Goal: Register for event/course

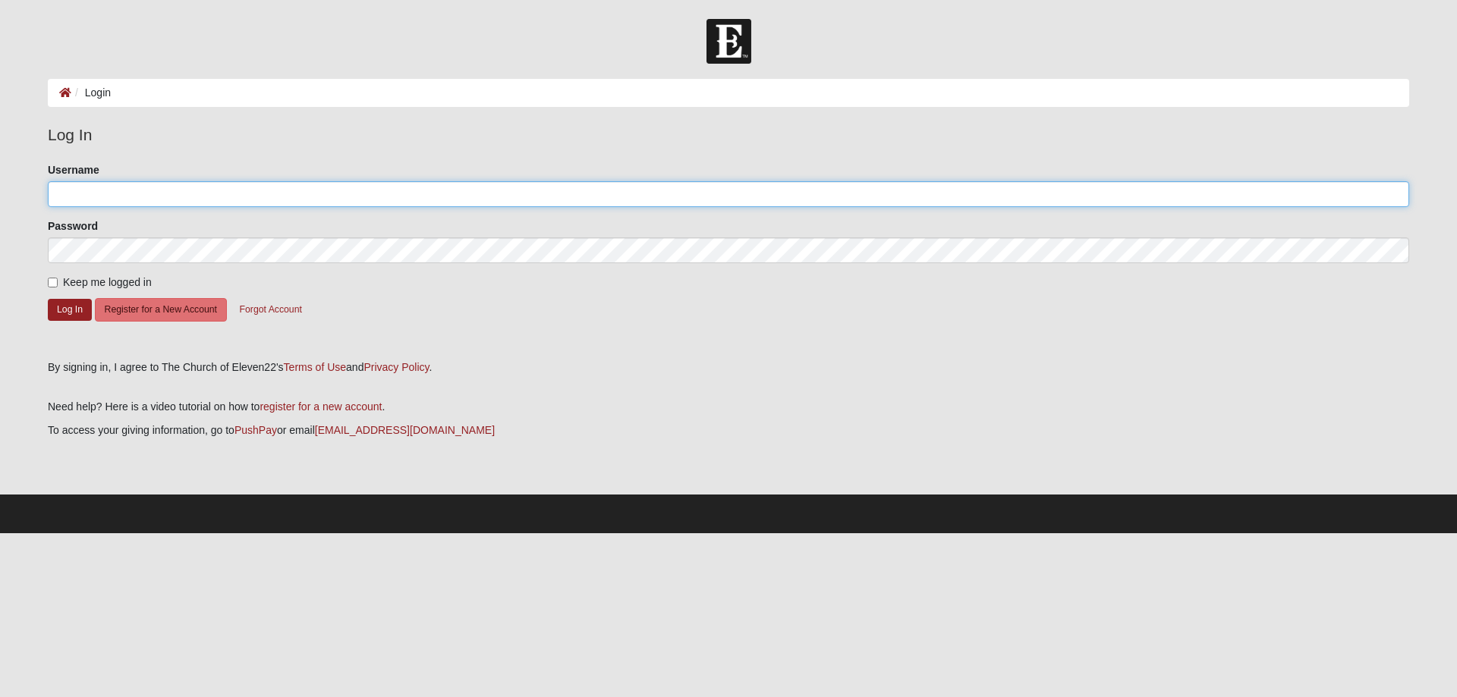
click at [269, 201] on input "Username" at bounding box center [728, 194] width 1361 height 26
click at [55, 307] on button "Log In" at bounding box center [70, 310] width 44 height 22
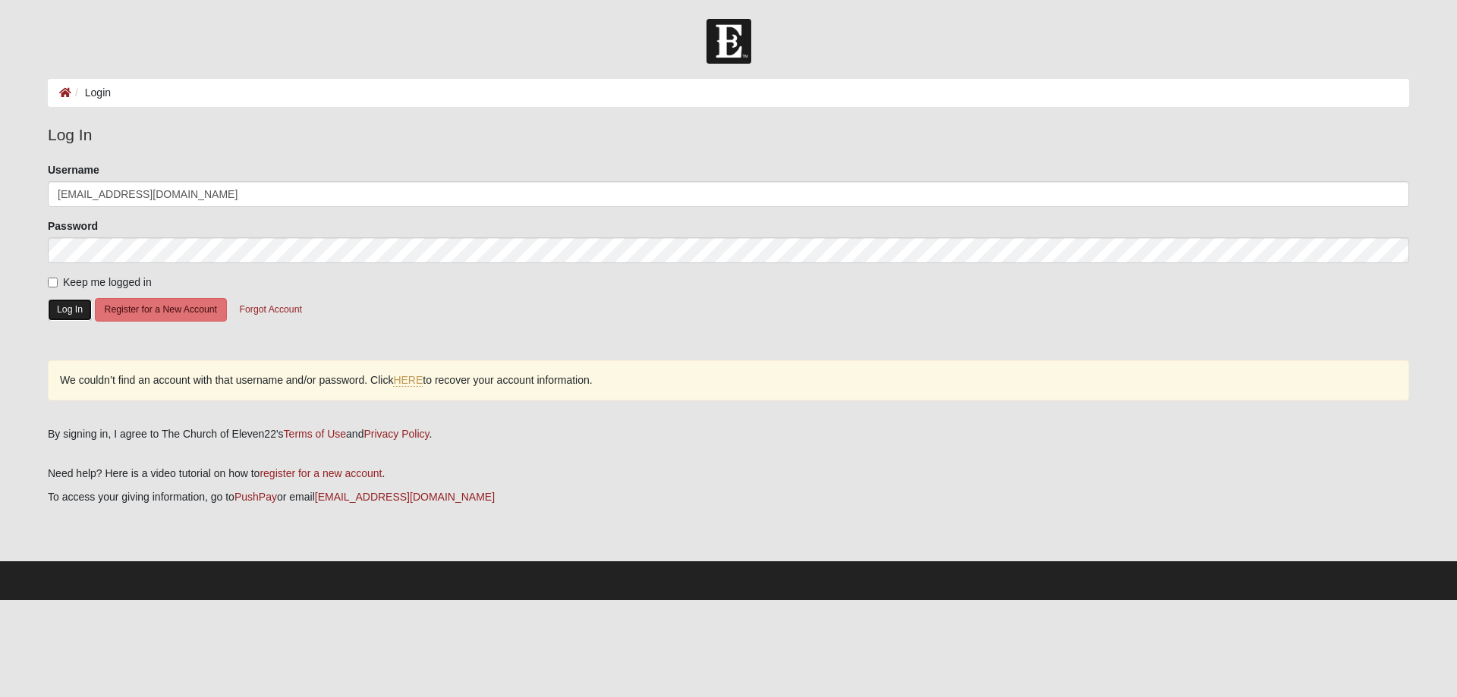
click at [63, 307] on button "Log In" at bounding box center [70, 310] width 44 height 22
click at [61, 310] on button "Log In" at bounding box center [70, 310] width 44 height 22
click at [181, 193] on input "lanefeezor@gmail.com" at bounding box center [728, 194] width 1361 height 26
type input "lanefeezor"
click at [75, 306] on button "Log In" at bounding box center [70, 310] width 44 height 22
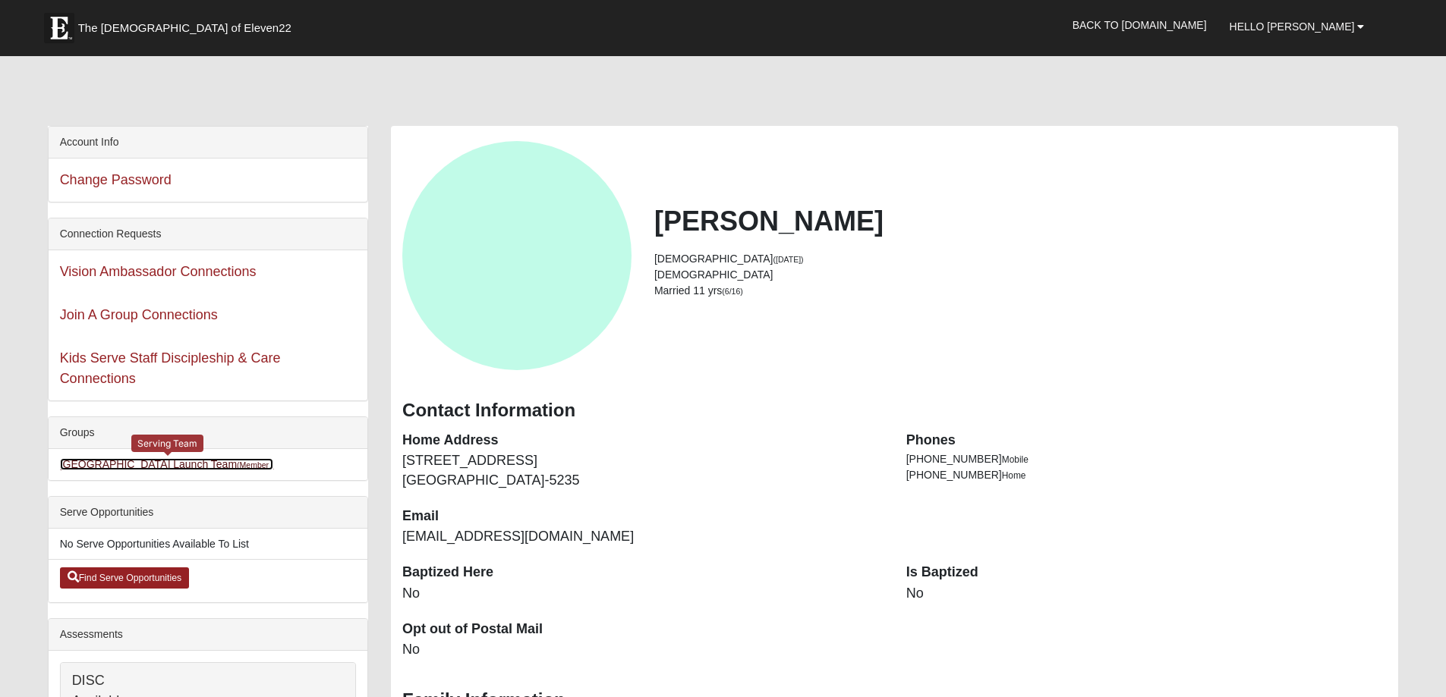
click at [206, 464] on link "St. Augustine Campus Launch Team (Member )" at bounding box center [167, 464] width 214 height 12
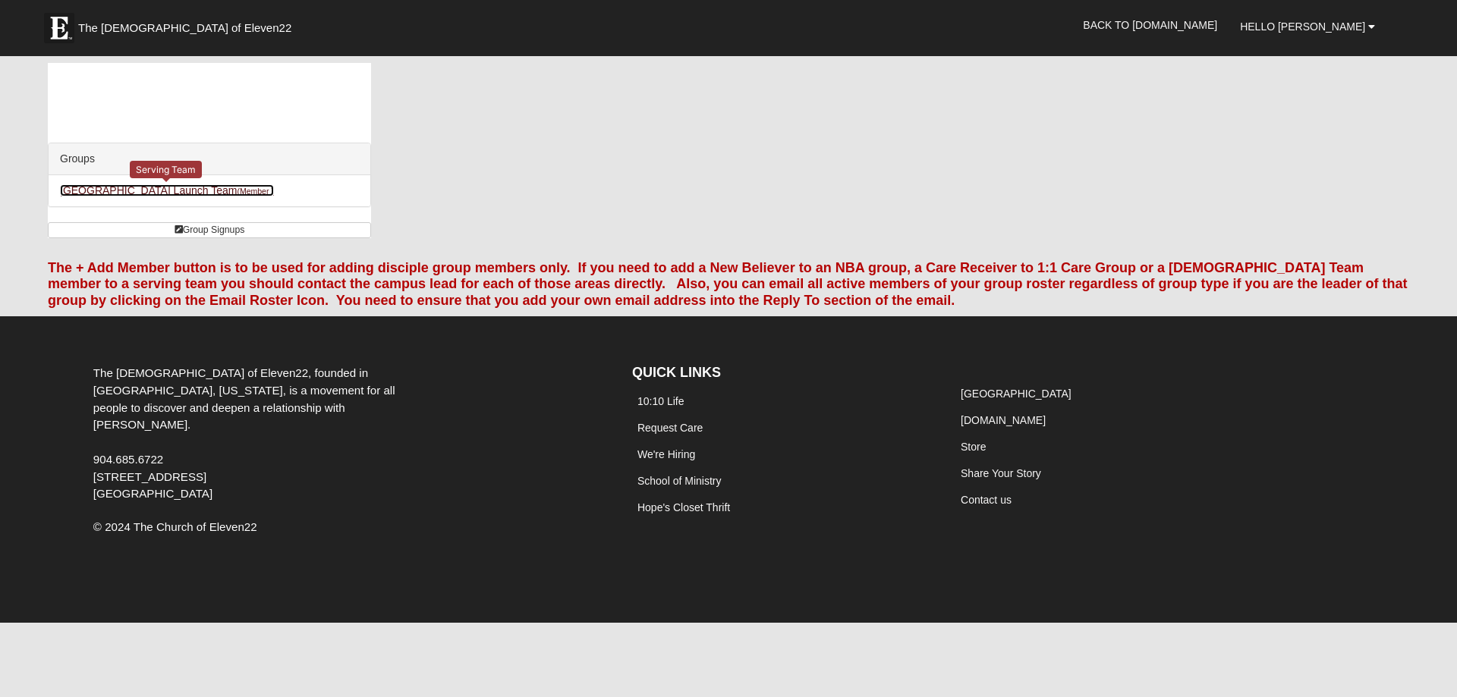
click at [185, 193] on link "St. Augustine Campus Launch Team (Member )" at bounding box center [167, 190] width 214 height 12
click at [1348, 27] on span "Hello [PERSON_NAME]" at bounding box center [1302, 26] width 125 height 12
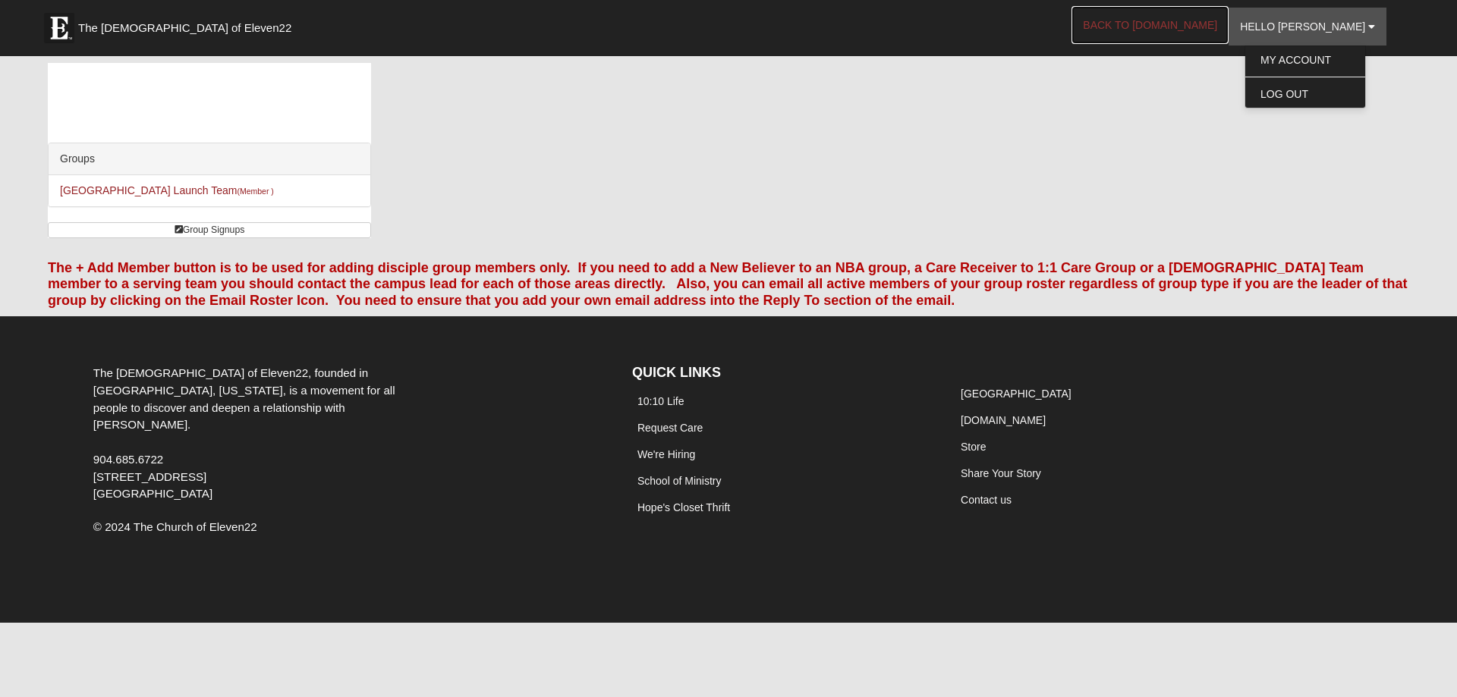
click at [1193, 21] on link "Back to [DOMAIN_NAME]" at bounding box center [1150, 25] width 157 height 38
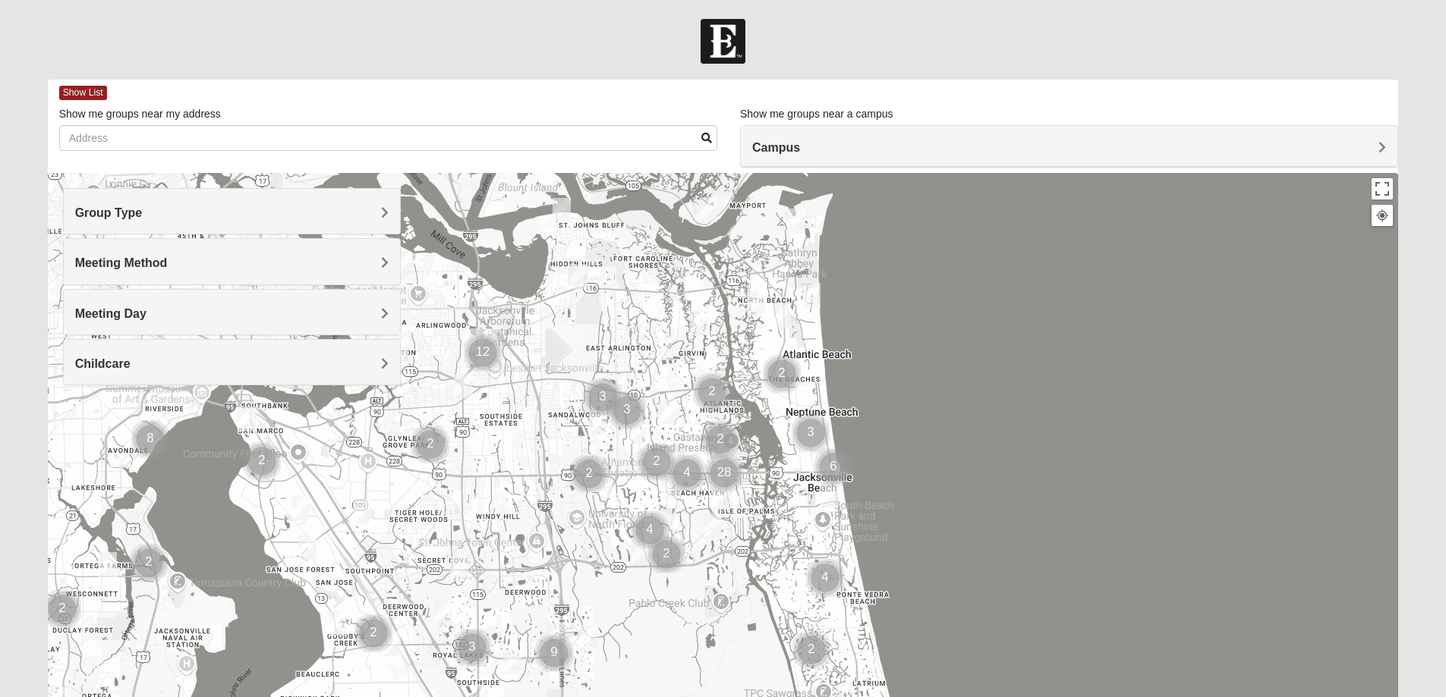
click at [378, 210] on h4 "Group Type" at bounding box center [231, 213] width 313 height 14
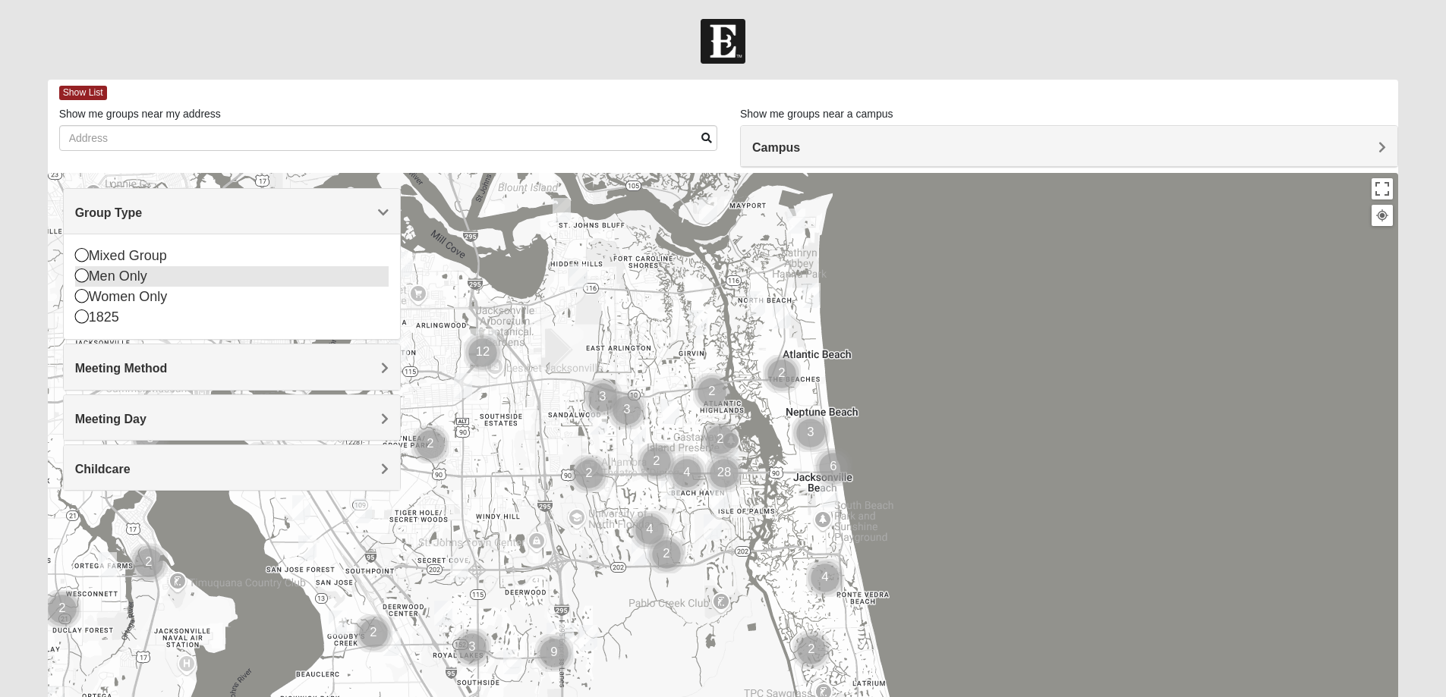
click at [80, 273] on icon at bounding box center [82, 276] width 14 height 14
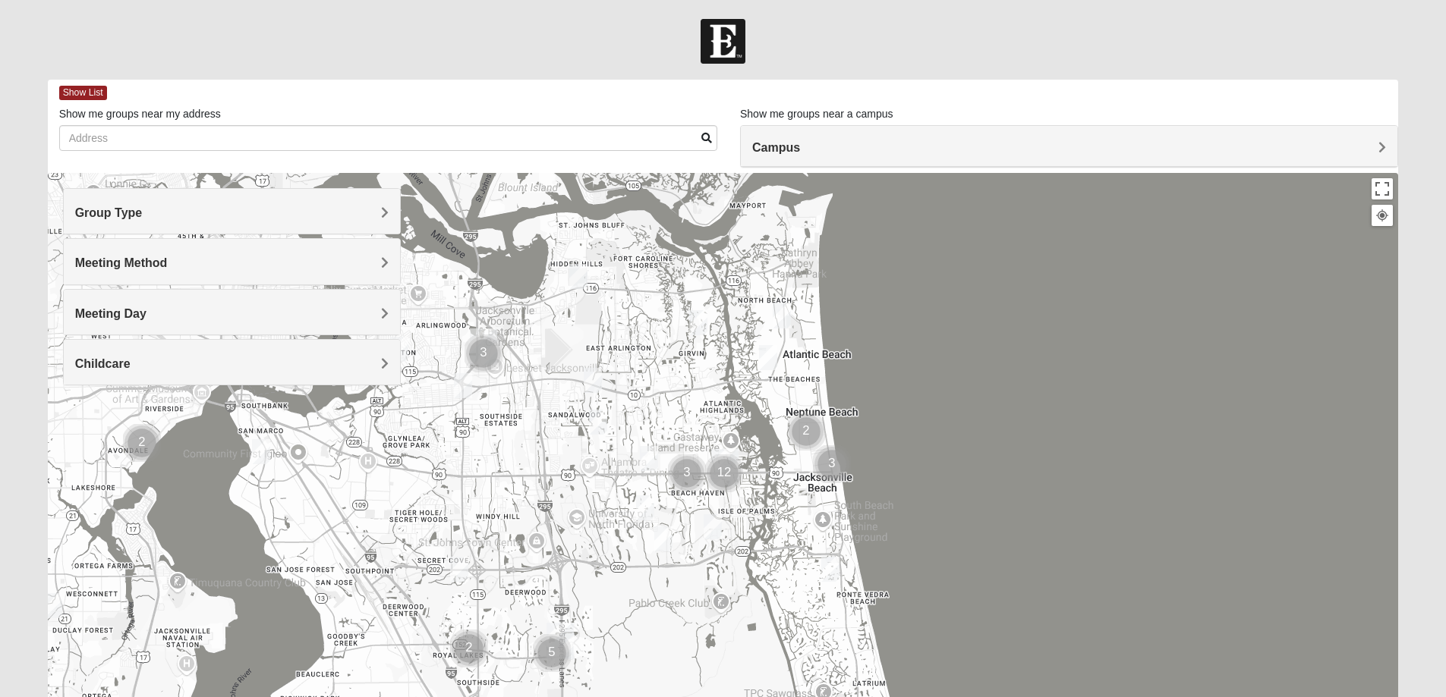
click at [345, 259] on h4 "Meeting Method" at bounding box center [231, 263] width 313 height 14
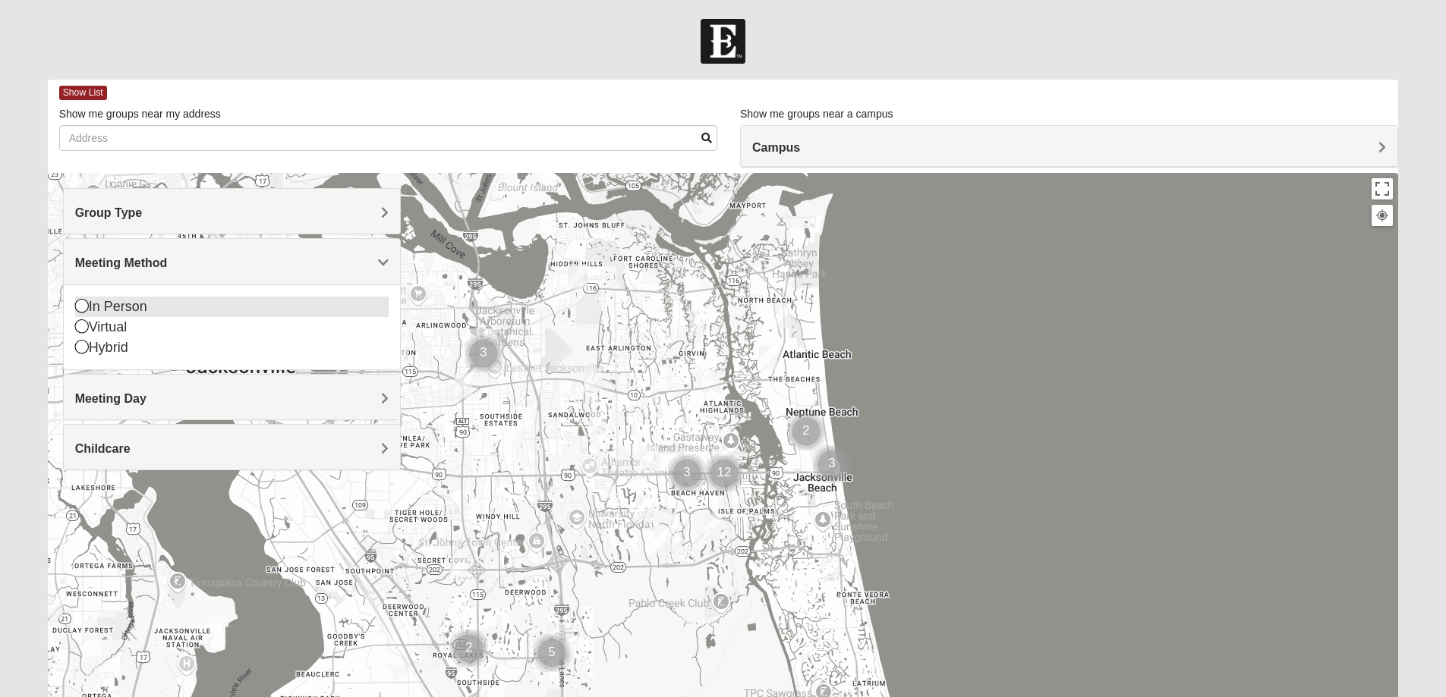
click at [81, 304] on icon at bounding box center [82, 306] width 14 height 14
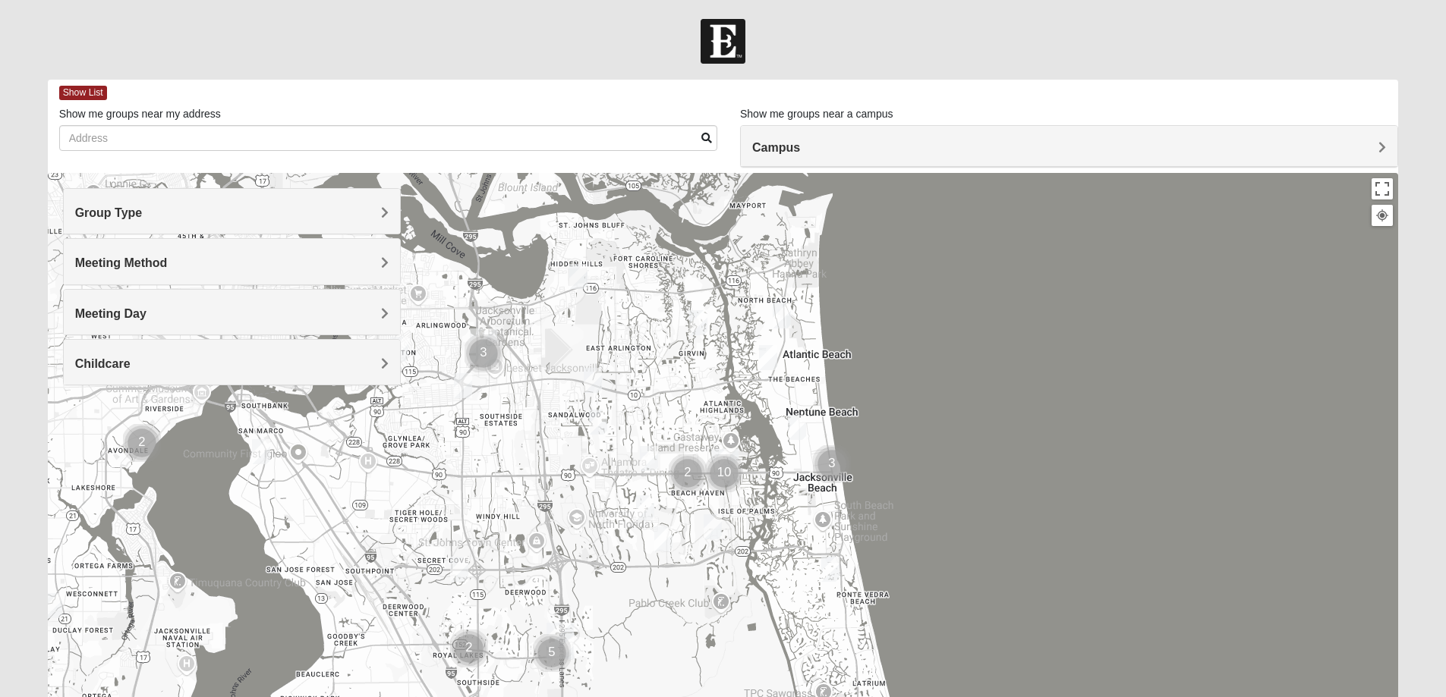
click at [241, 353] on div "Childcare" at bounding box center [232, 362] width 336 height 45
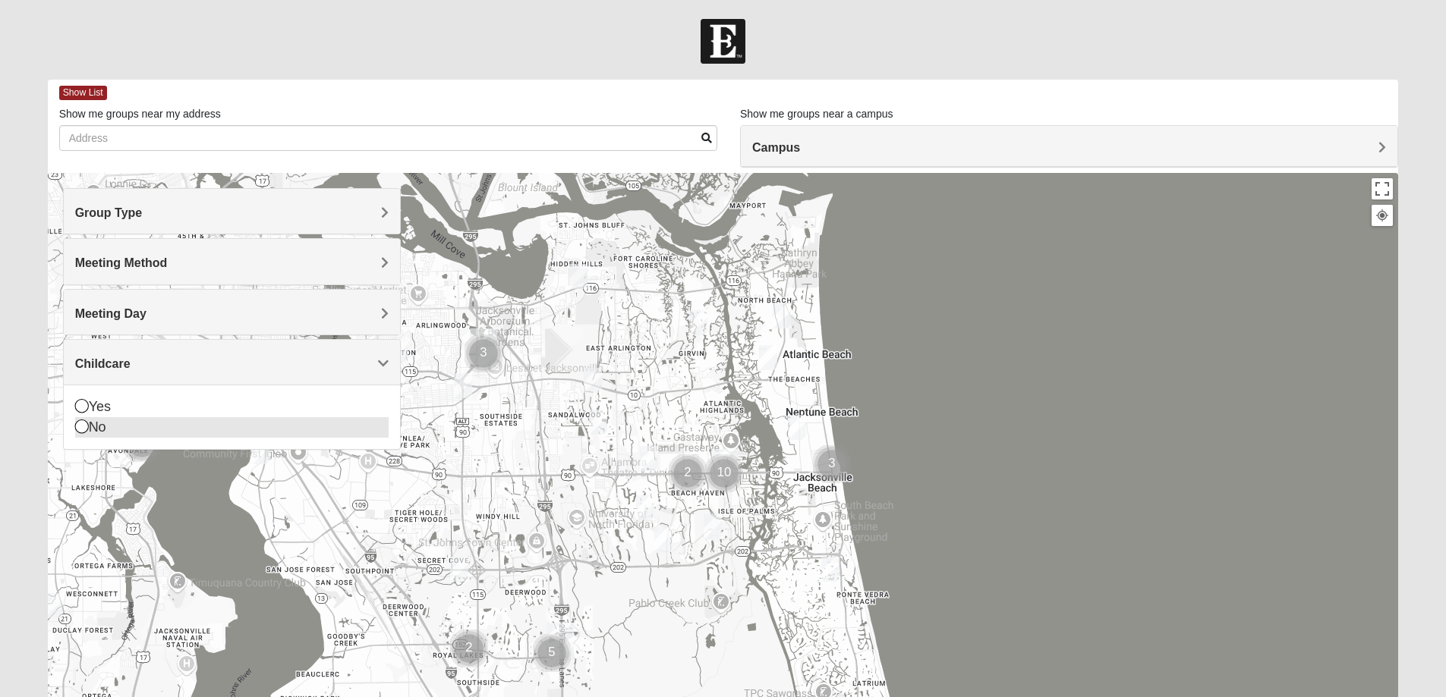
click at [80, 420] on icon at bounding box center [82, 427] width 14 height 14
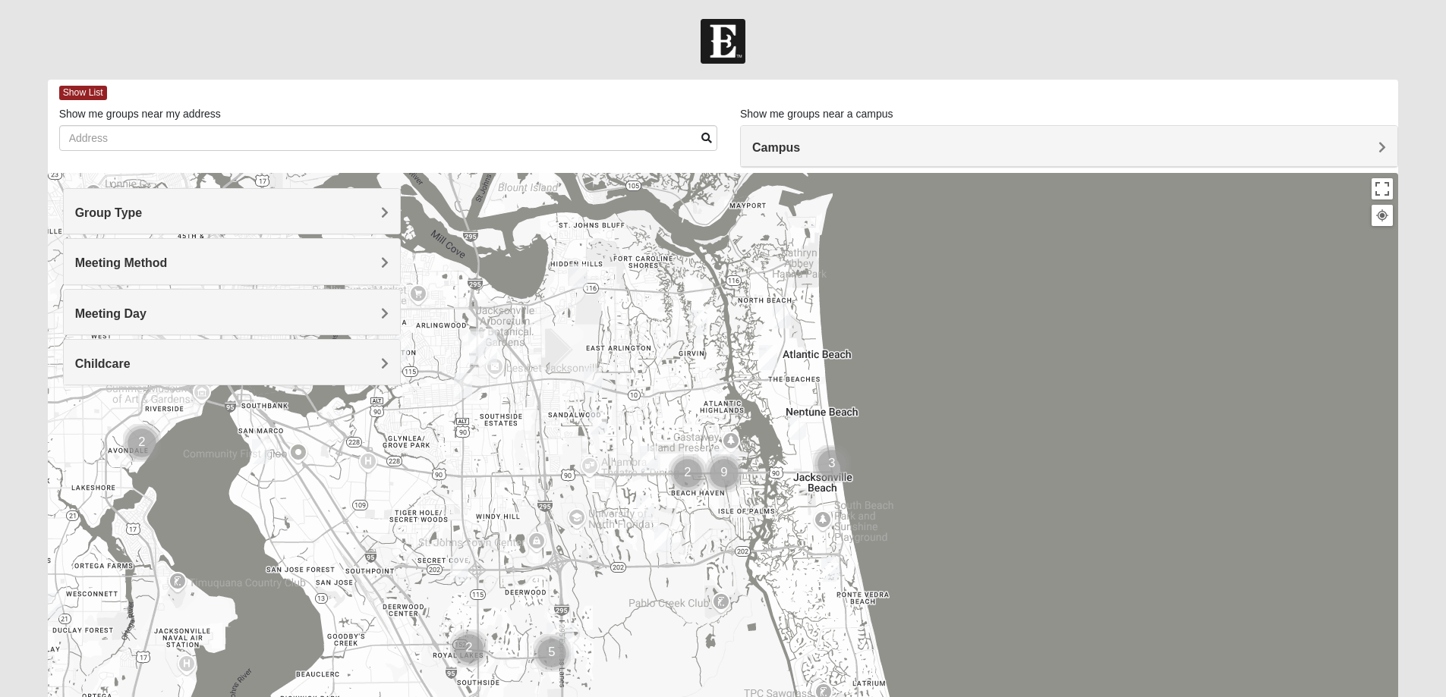
click at [185, 313] on h4 "Meeting Day" at bounding box center [231, 314] width 313 height 14
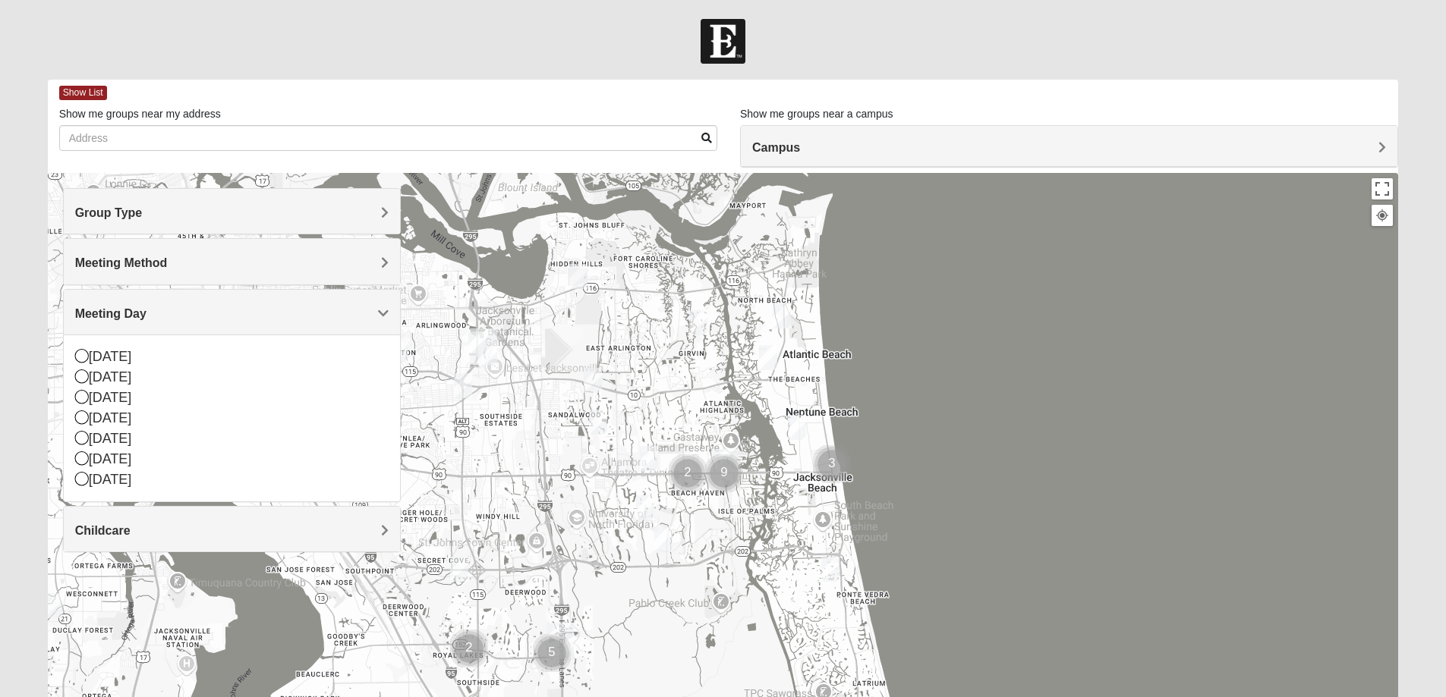
click at [185, 313] on h4 "Meeting Day" at bounding box center [231, 314] width 313 height 14
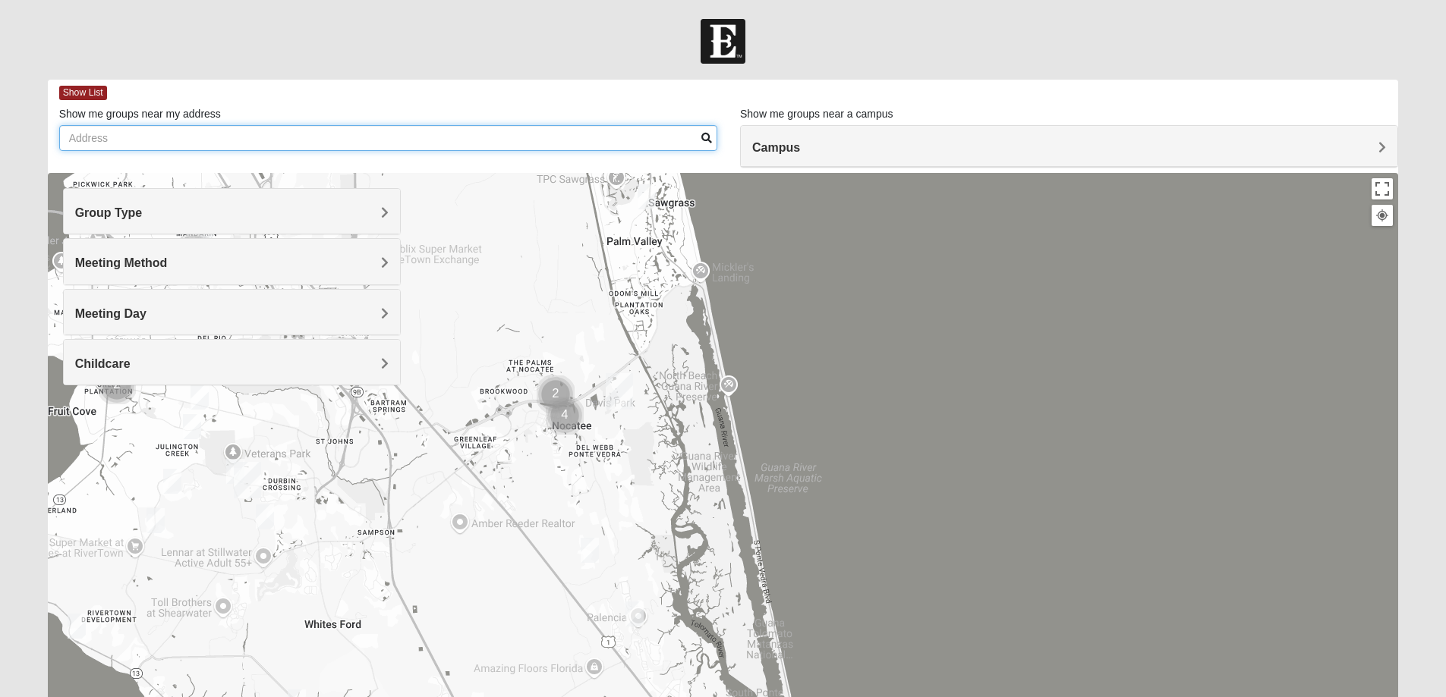
drag, startPoint x: 755, startPoint y: 586, endPoint x: 549, endPoint y: 71, distance: 554.1
click at [549, 71] on form "Hello Lane My Account Log Out Find A Group Error" at bounding box center [723, 427] width 1446 height 817
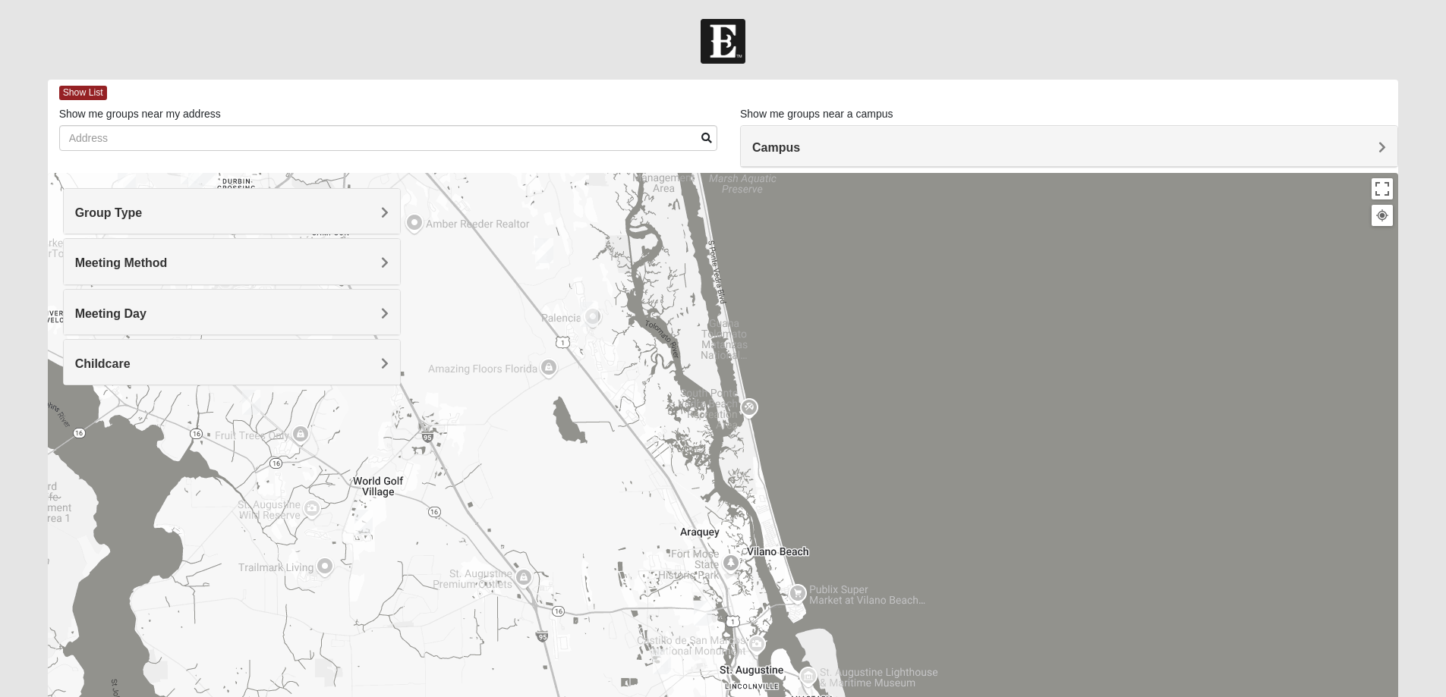
drag, startPoint x: 688, startPoint y: 561, endPoint x: 643, endPoint y: 261, distance: 303.2
click at [643, 261] on div at bounding box center [723, 476] width 1351 height 607
click at [544, 251] on img "Mens Mountford 32081" at bounding box center [544, 250] width 18 height 25
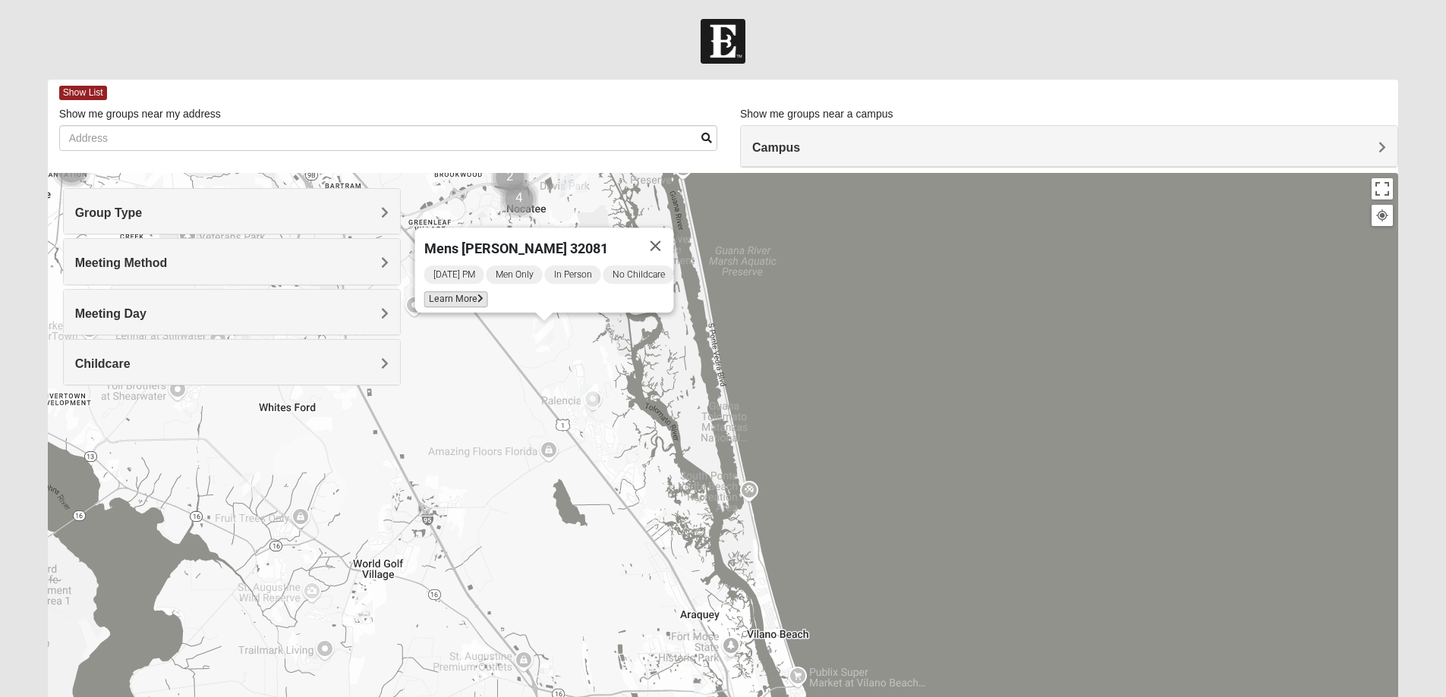
click at [449, 291] on span "Learn More" at bounding box center [455, 299] width 64 height 16
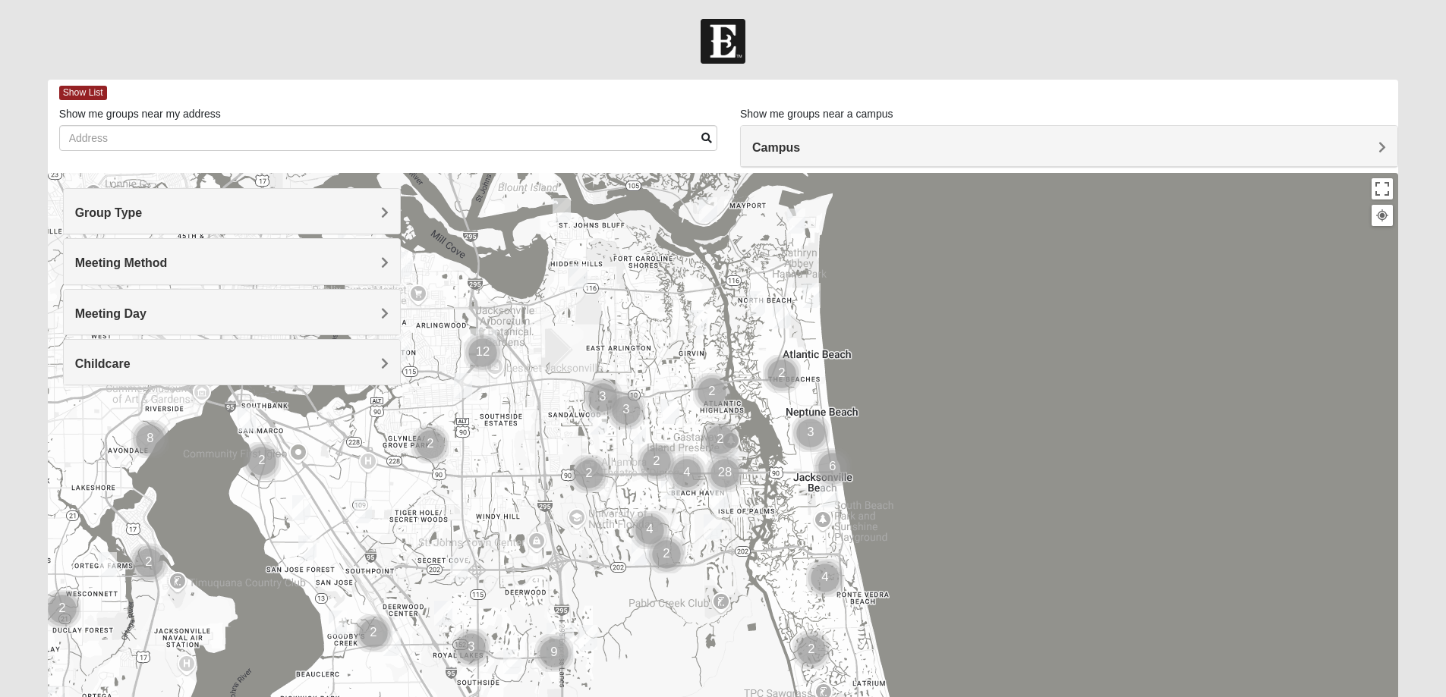
click at [351, 202] on div "Group Type" at bounding box center [232, 211] width 336 height 45
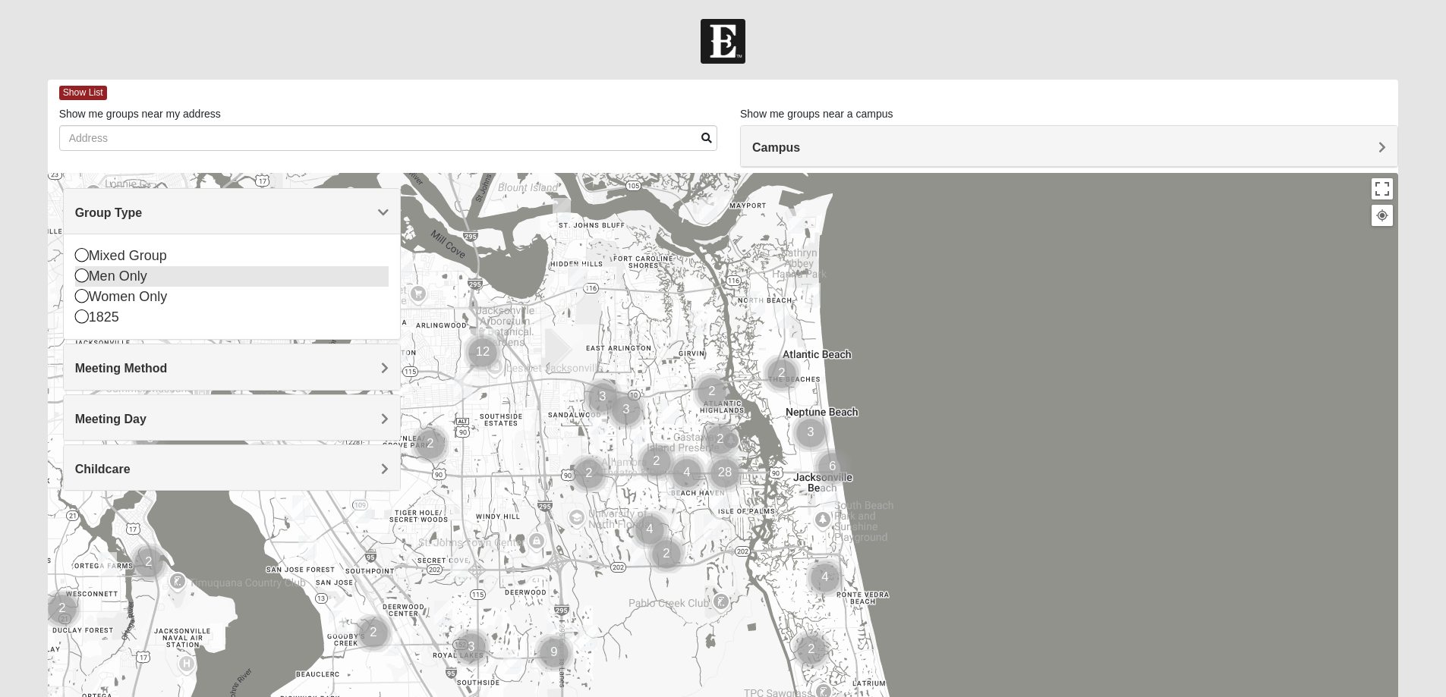
click at [109, 282] on div "Men Only" at bounding box center [231, 276] width 313 height 20
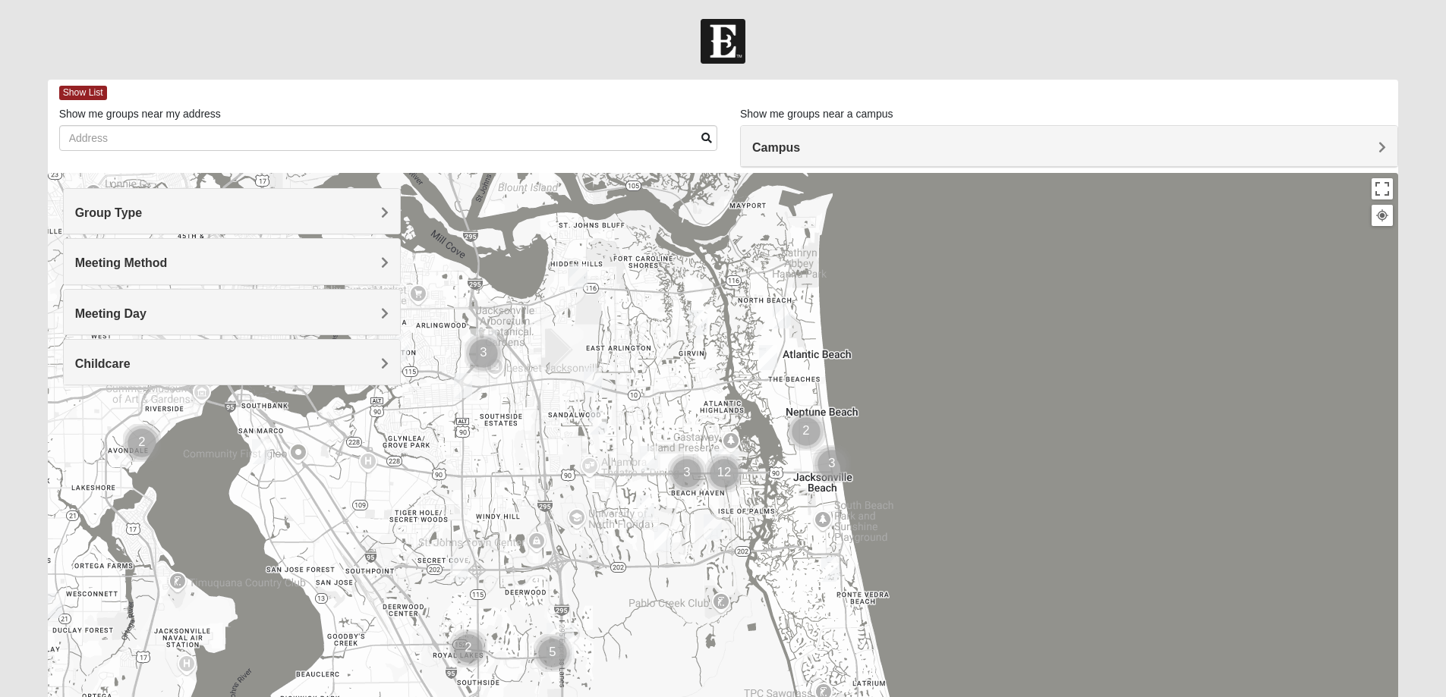
click at [105, 264] on span "Meeting Method" at bounding box center [121, 263] width 93 height 13
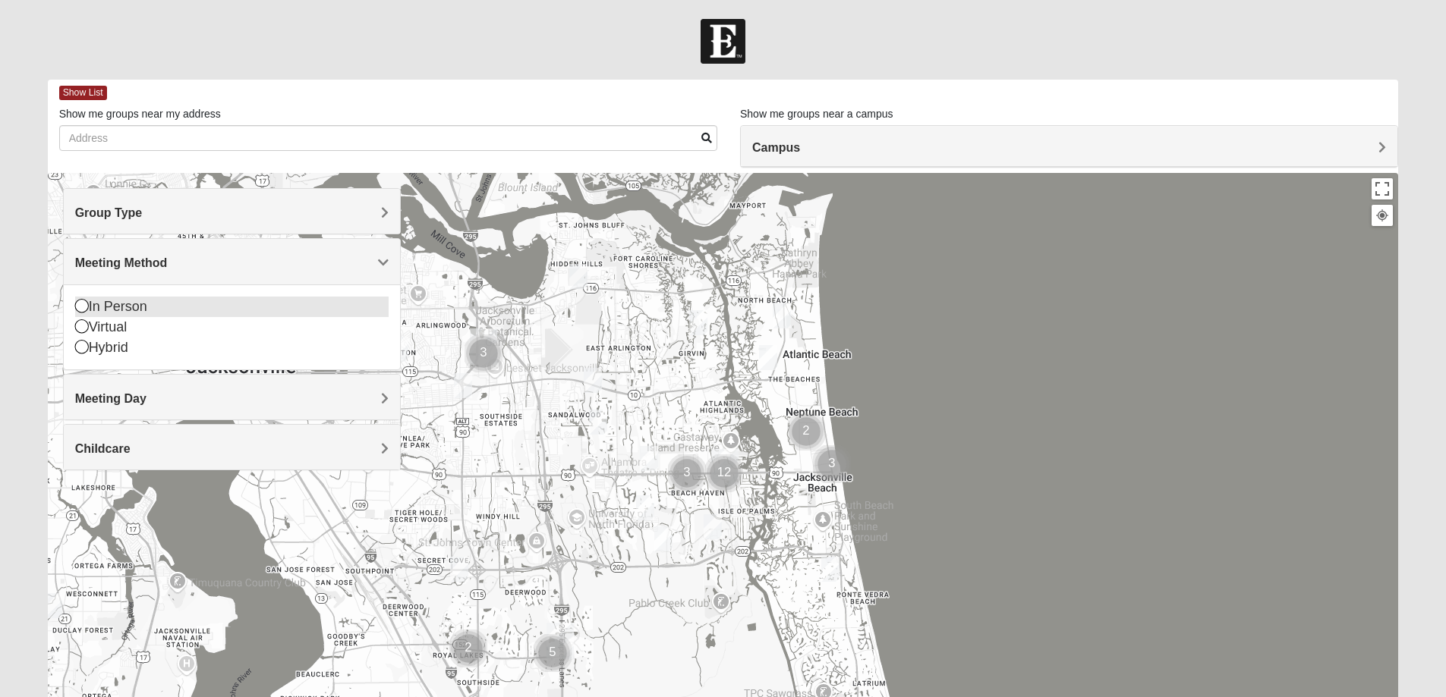
click at [83, 304] on icon at bounding box center [82, 306] width 14 height 14
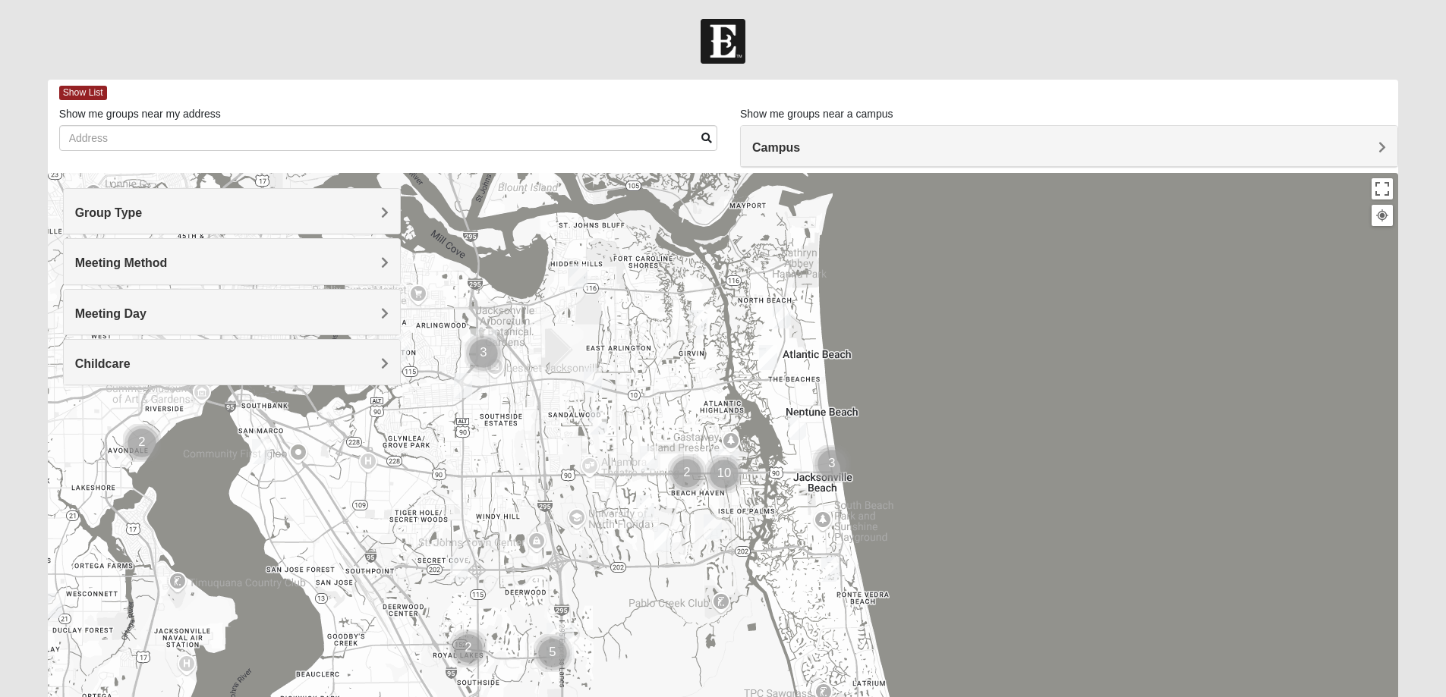
click at [103, 357] on span "Childcare" at bounding box center [102, 363] width 55 height 13
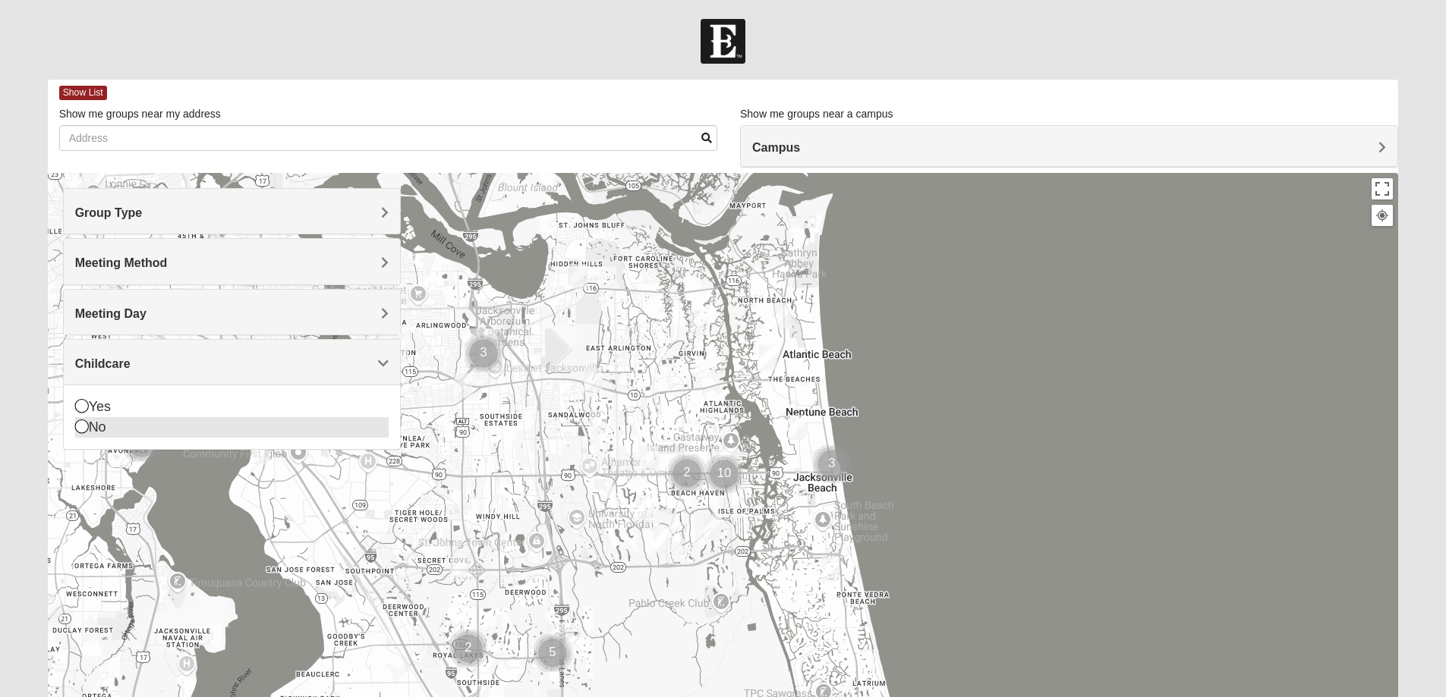
click at [80, 427] on icon at bounding box center [82, 427] width 14 height 14
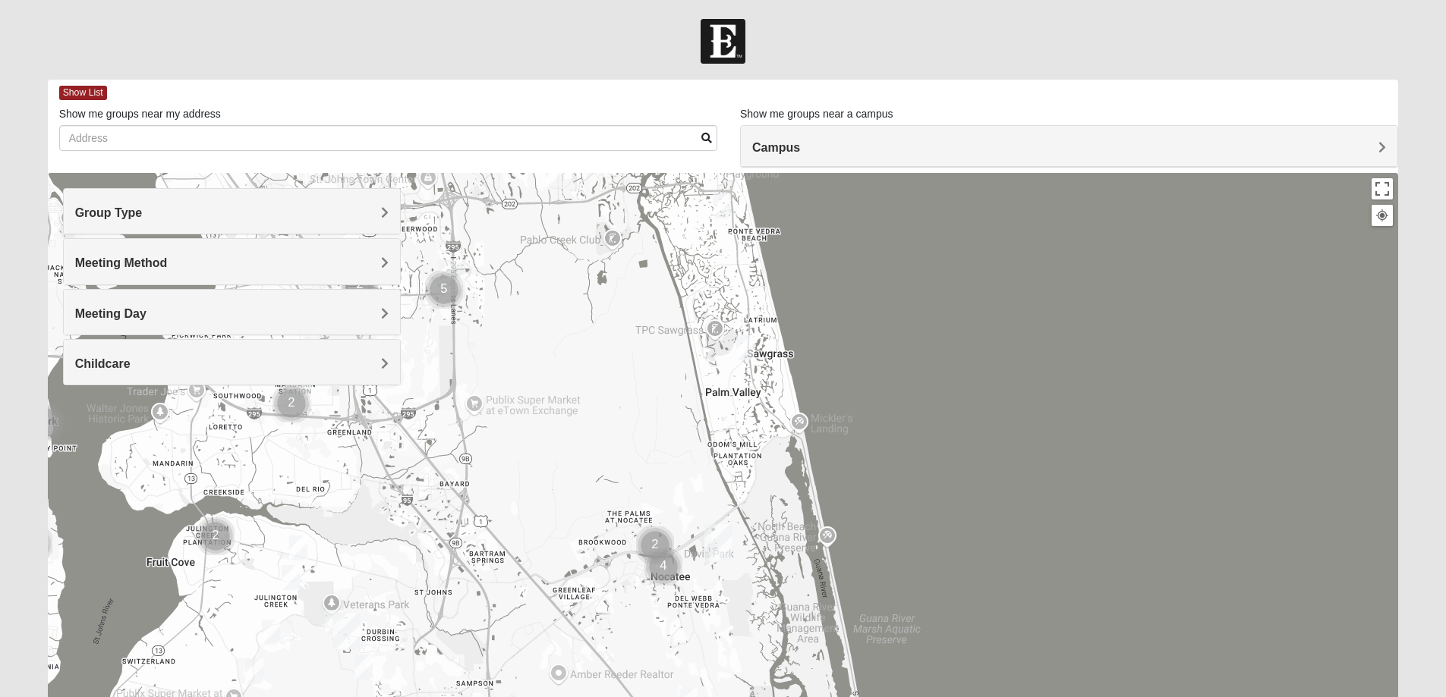
drag, startPoint x: 754, startPoint y: 614, endPoint x: 689, endPoint y: 404, distance: 220.1
click at [646, 250] on div at bounding box center [723, 476] width 1351 height 607
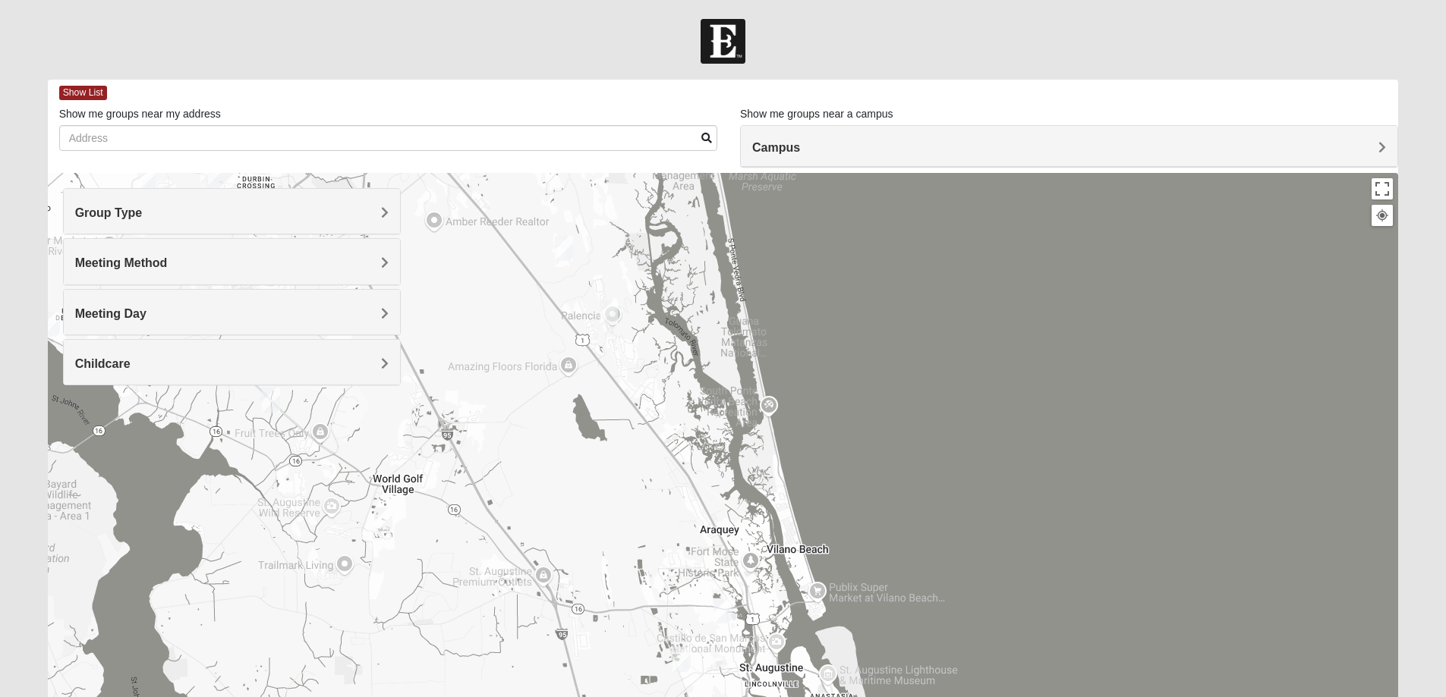
drag, startPoint x: 814, startPoint y: 634, endPoint x: 713, endPoint y: 263, distance: 384.6
click at [690, 178] on div at bounding box center [723, 476] width 1351 height 607
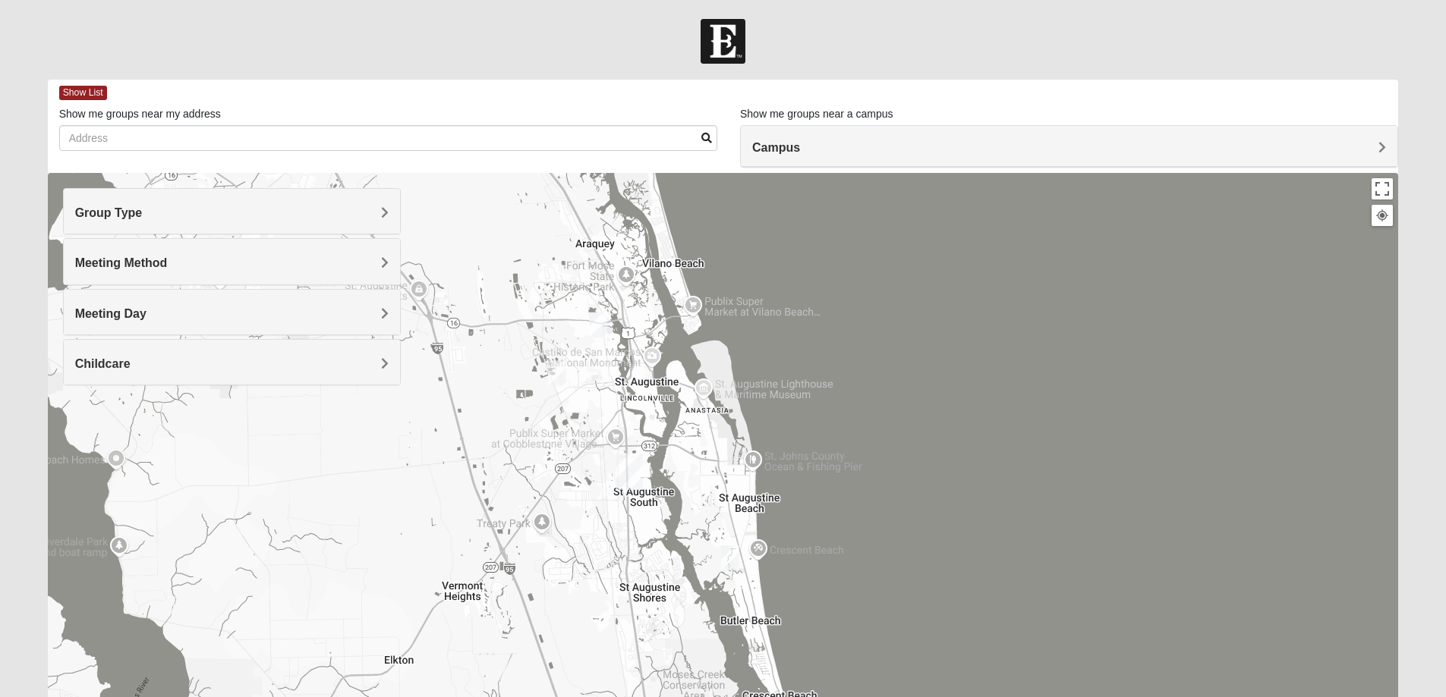
drag, startPoint x: 729, startPoint y: 468, endPoint x: 602, endPoint y: 177, distance: 318.1
click at [600, 172] on div "Show List Loading Groups Keywords Filter Additional Filters Campus Arlington Ba…" at bounding box center [723, 430] width 1351 height 700
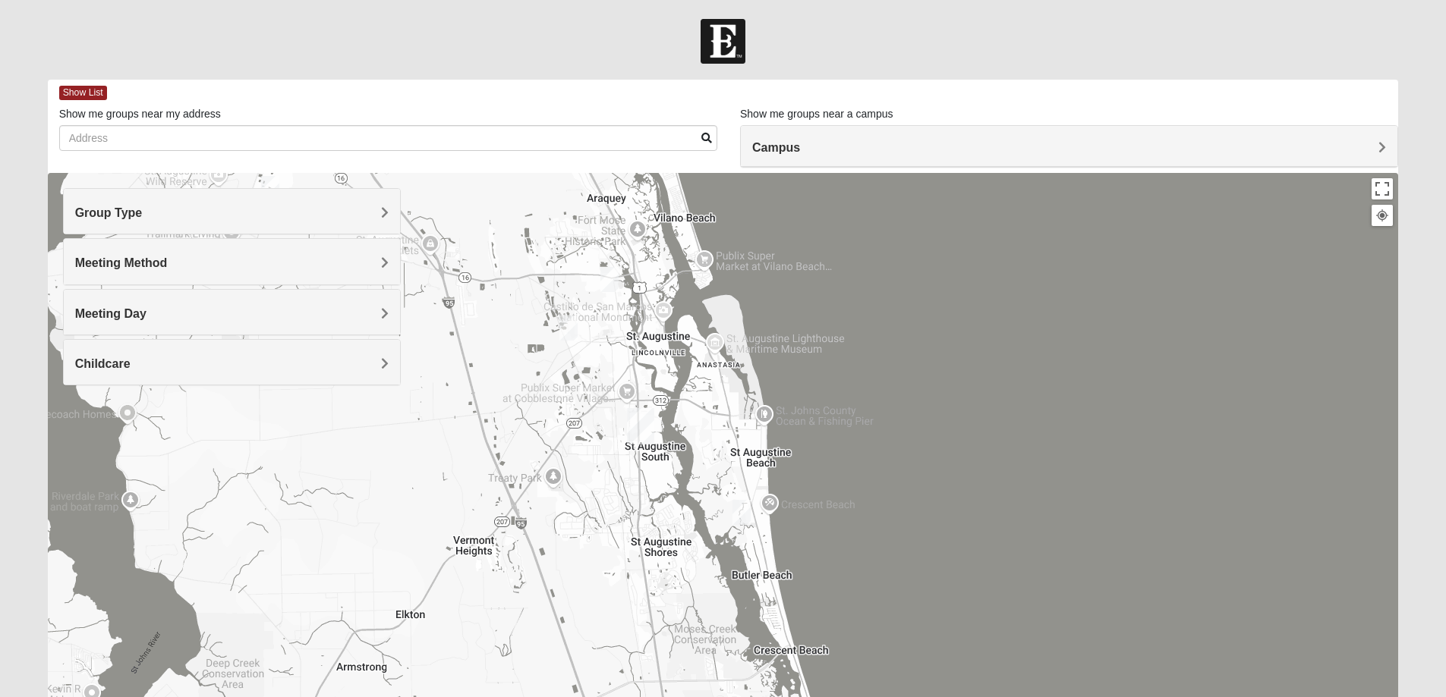
drag, startPoint x: 687, startPoint y: 459, endPoint x: 704, endPoint y: 417, distance: 45.0
click at [704, 417] on div at bounding box center [723, 476] width 1351 height 607
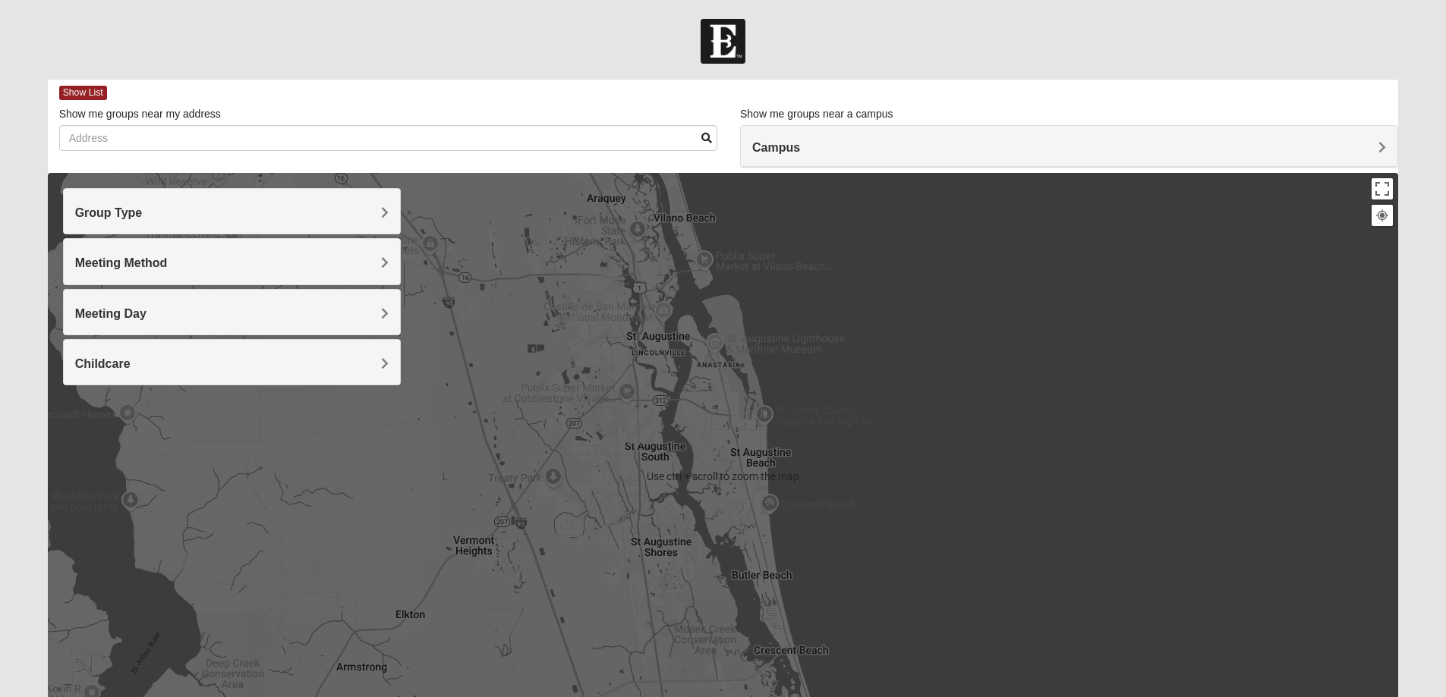
click at [521, 401] on div at bounding box center [723, 476] width 1351 height 607
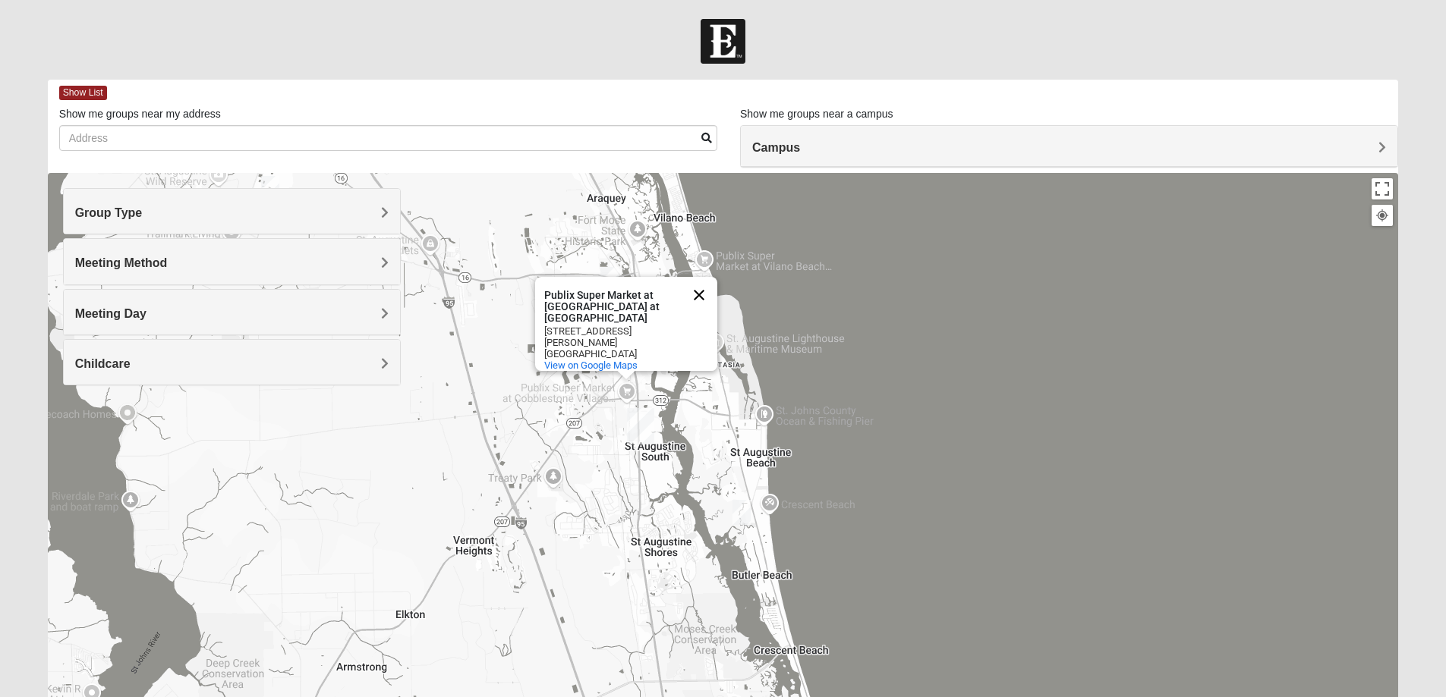
click at [695, 292] on button "Close" at bounding box center [699, 295] width 36 height 36
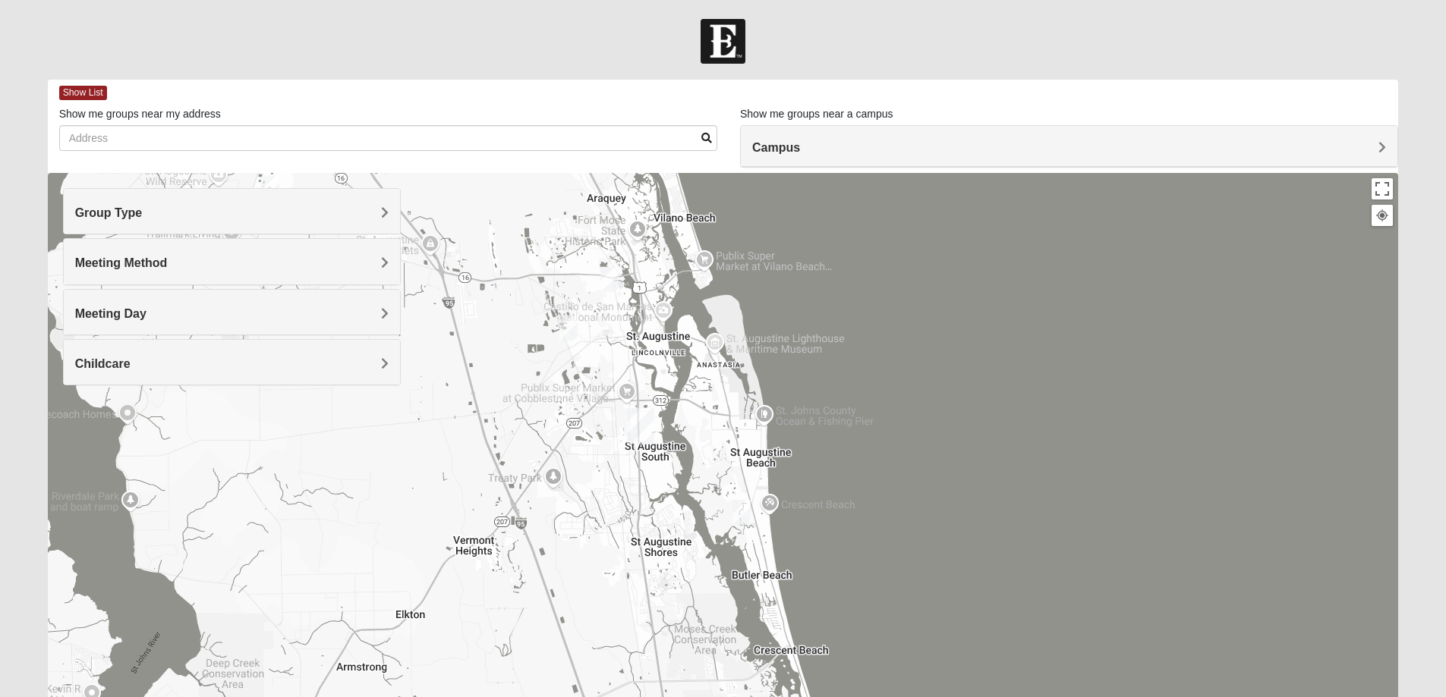
click at [567, 324] on img "Mens Edwards 32084" at bounding box center [568, 328] width 18 height 25
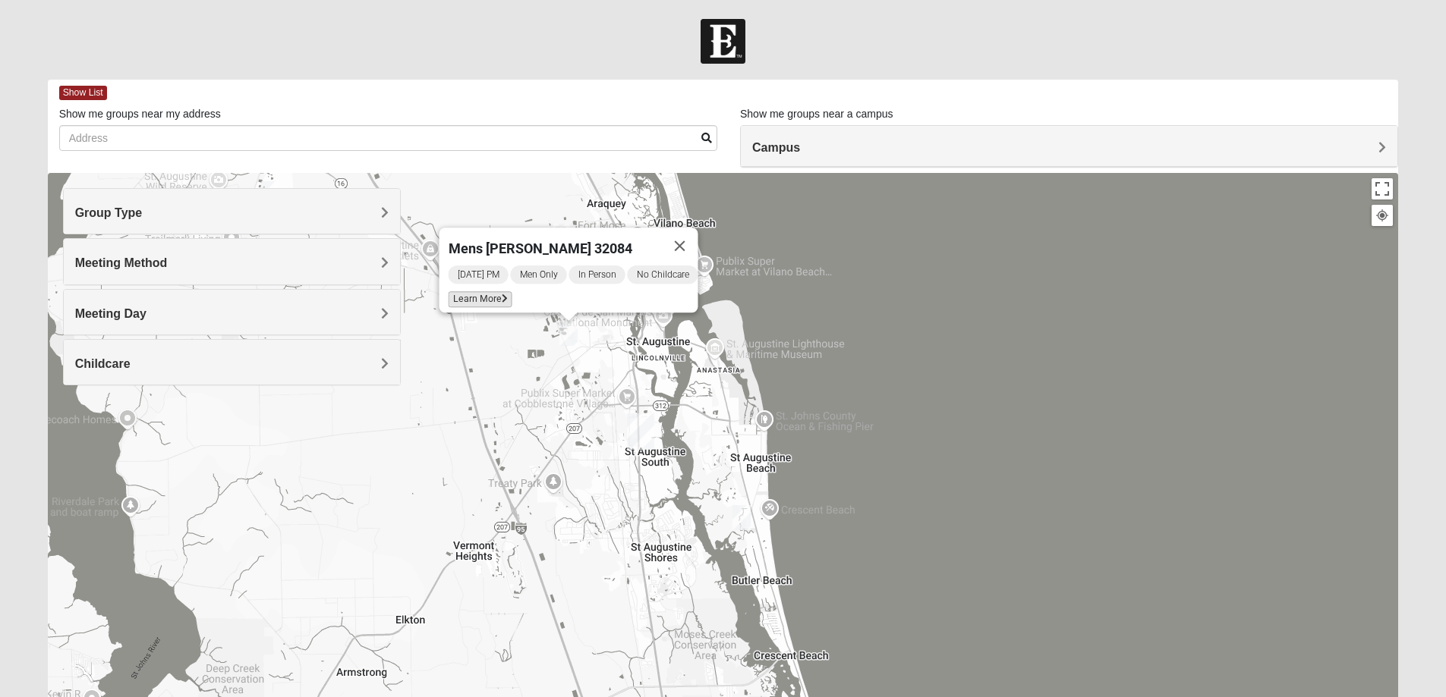
click at [501, 294] on icon at bounding box center [504, 298] width 6 height 9
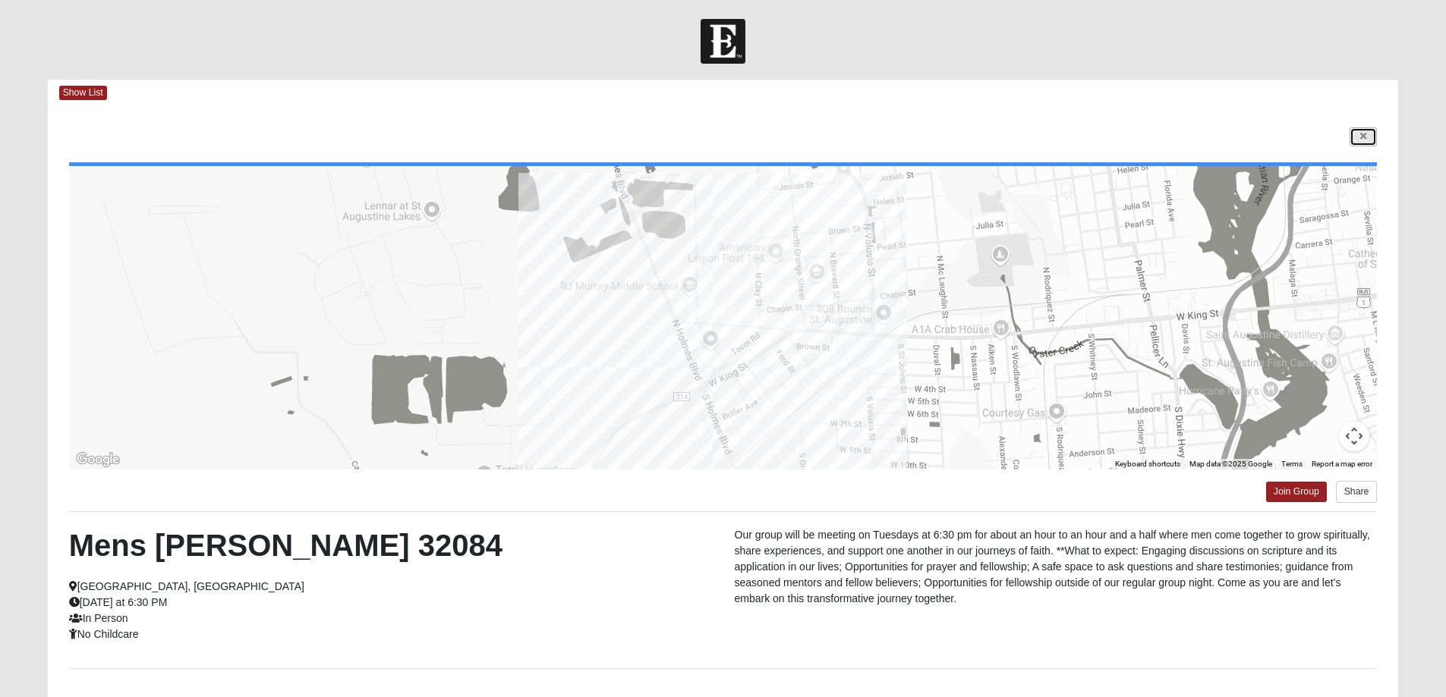
click at [1362, 128] on link at bounding box center [1362, 136] width 27 height 19
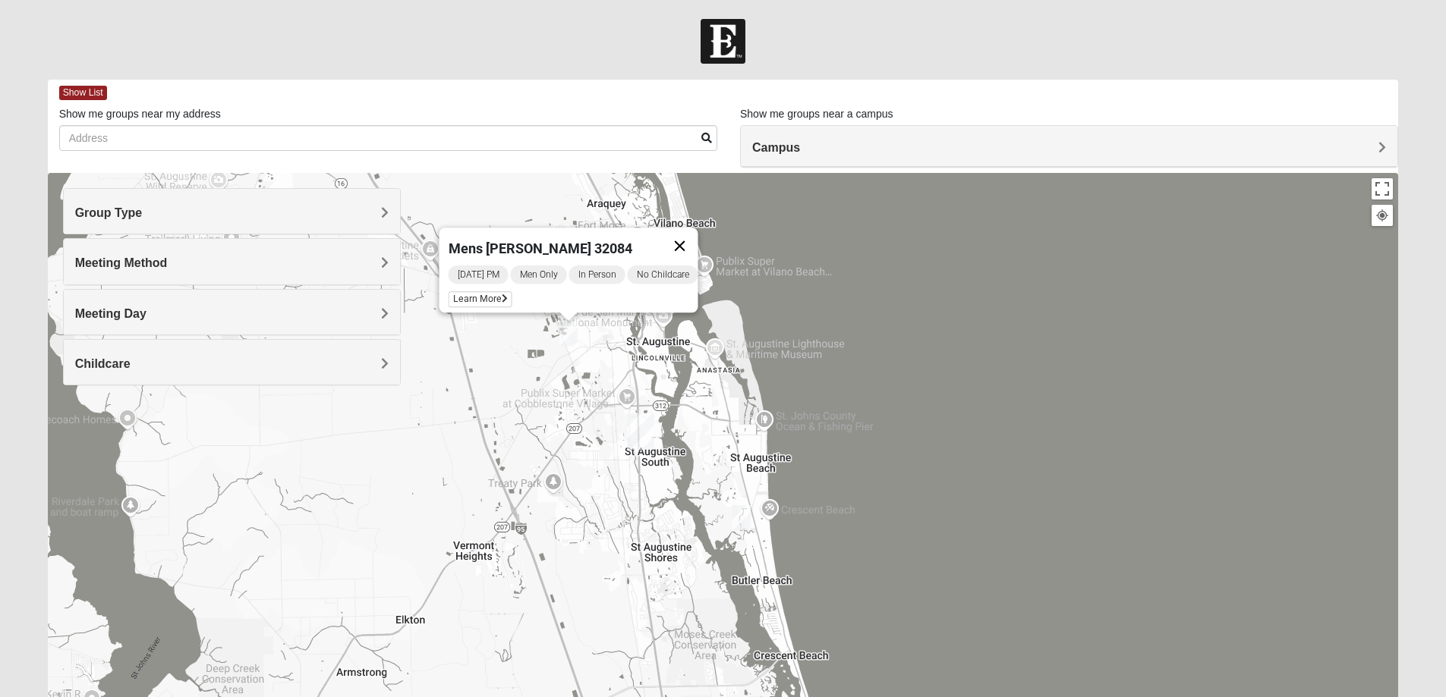
click at [691, 236] on button "Close" at bounding box center [679, 246] width 36 height 36
click at [606, 285] on img "Mens Griffin 32084" at bounding box center [609, 284] width 18 height 25
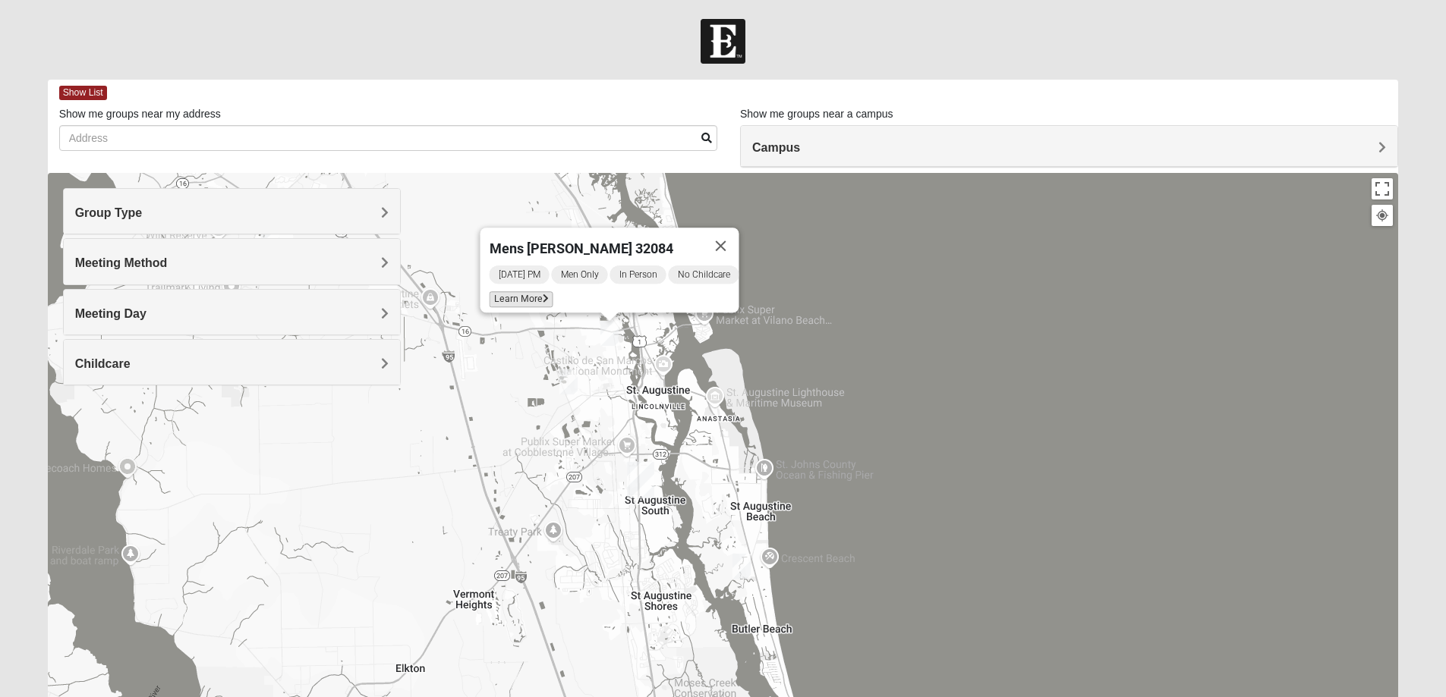
click at [531, 291] on span "Learn More" at bounding box center [521, 299] width 64 height 16
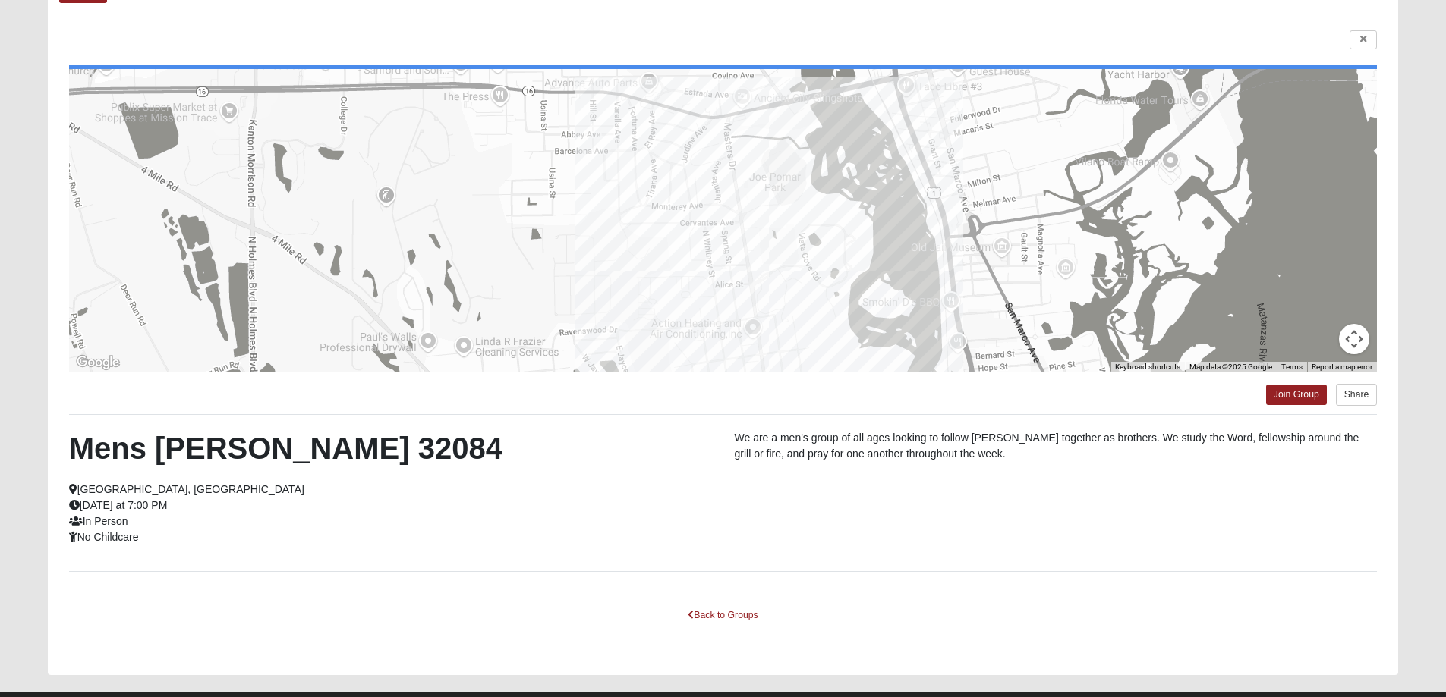
scroll to position [131, 0]
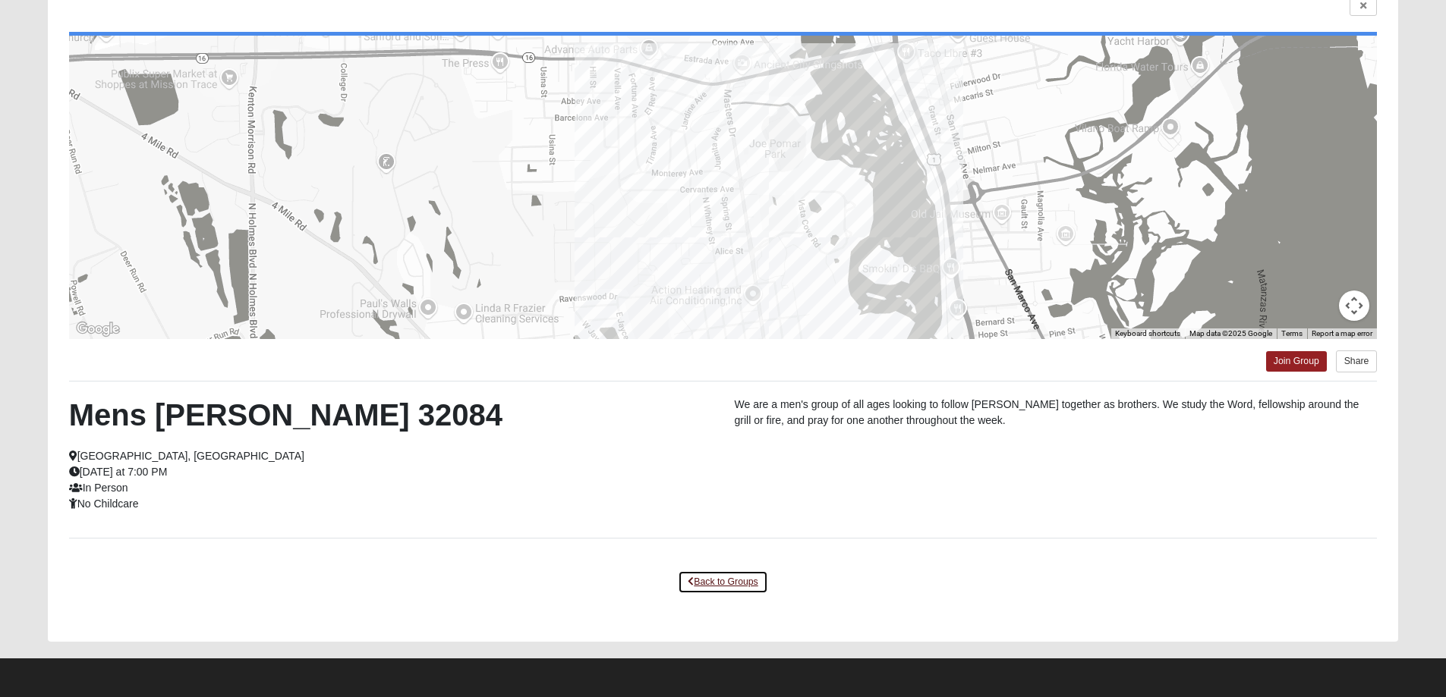
click at [735, 579] on link "Back to Groups" at bounding box center [723, 583] width 90 height 24
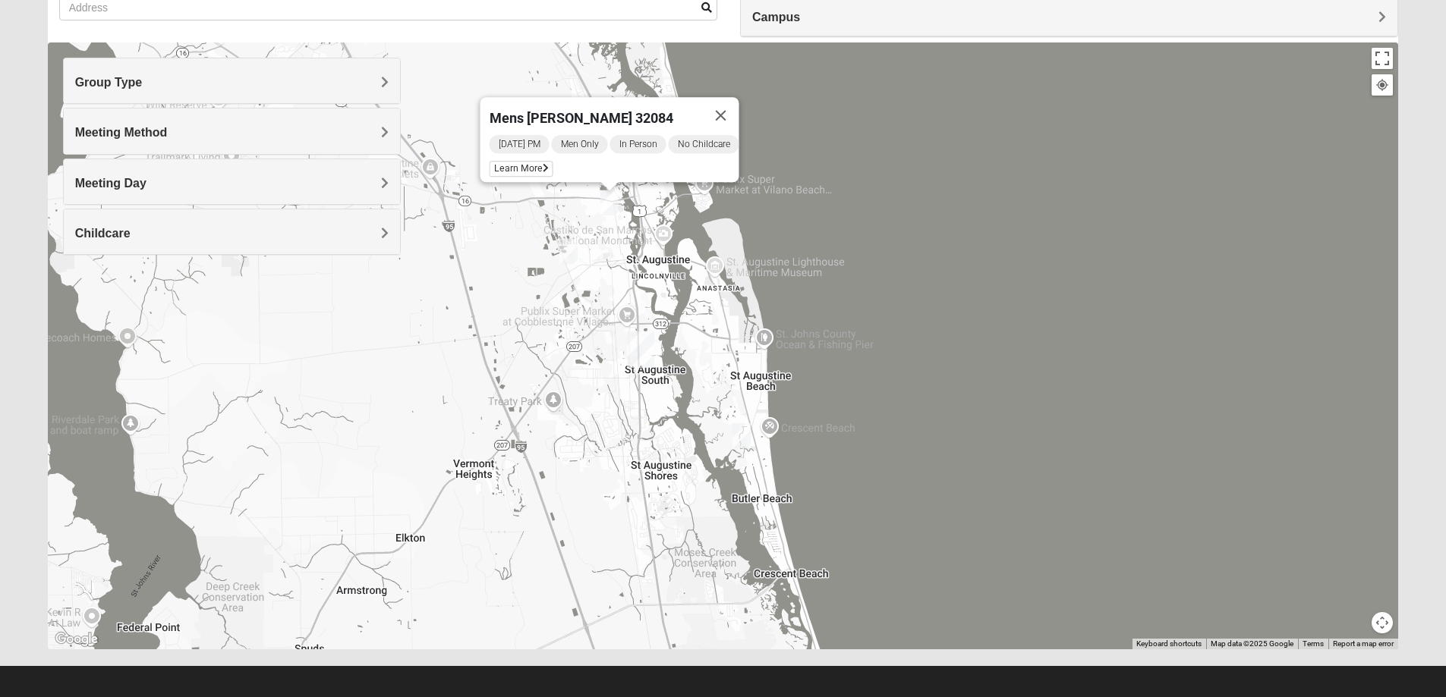
click at [744, 436] on img "Mens Day/Nettles 32080" at bounding box center [741, 435] width 18 height 25
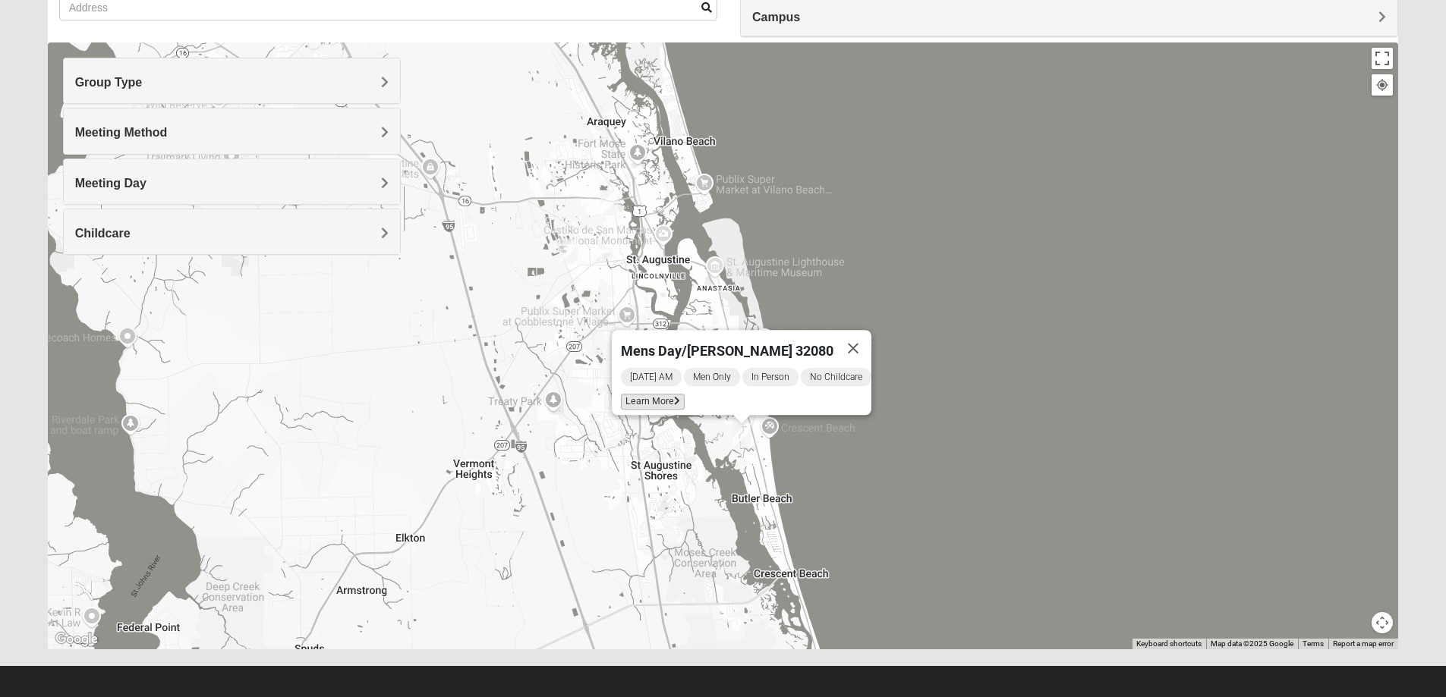
click at [643, 394] on span "Learn More" at bounding box center [653, 402] width 64 height 16
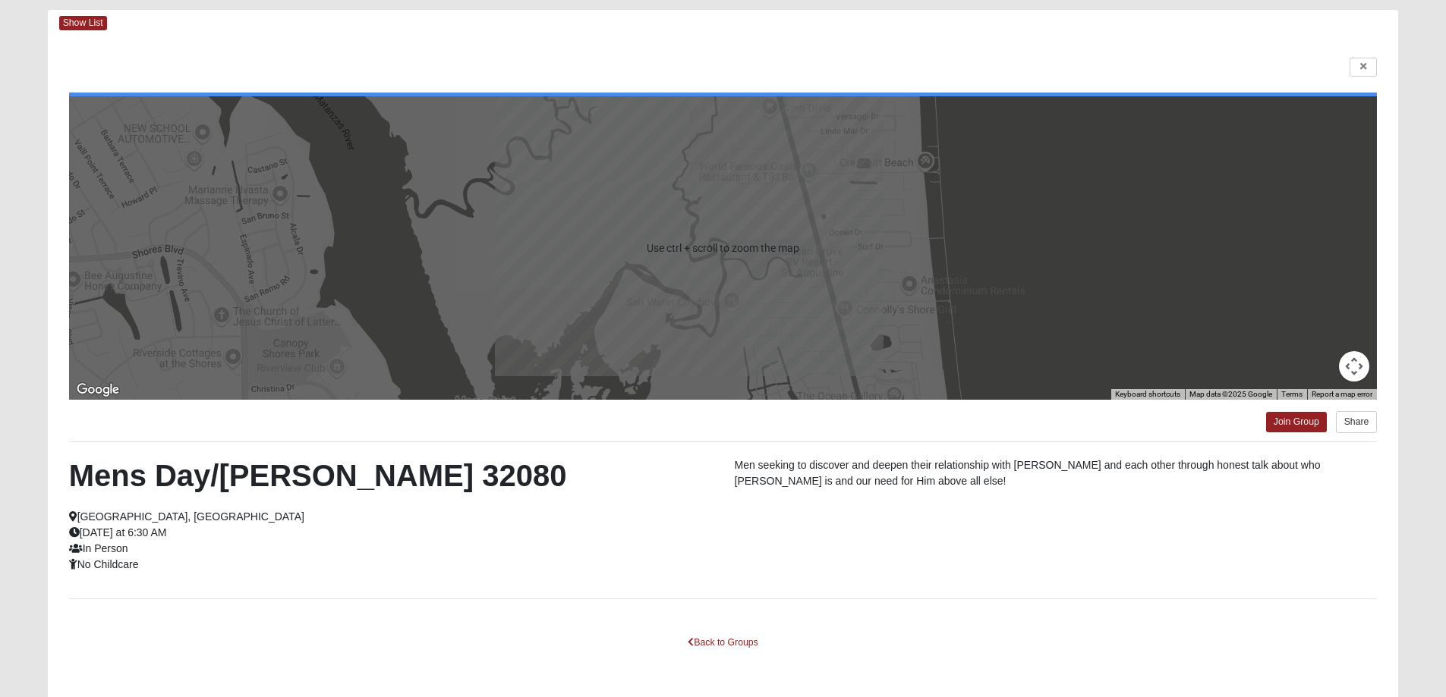
scroll to position [55, 0]
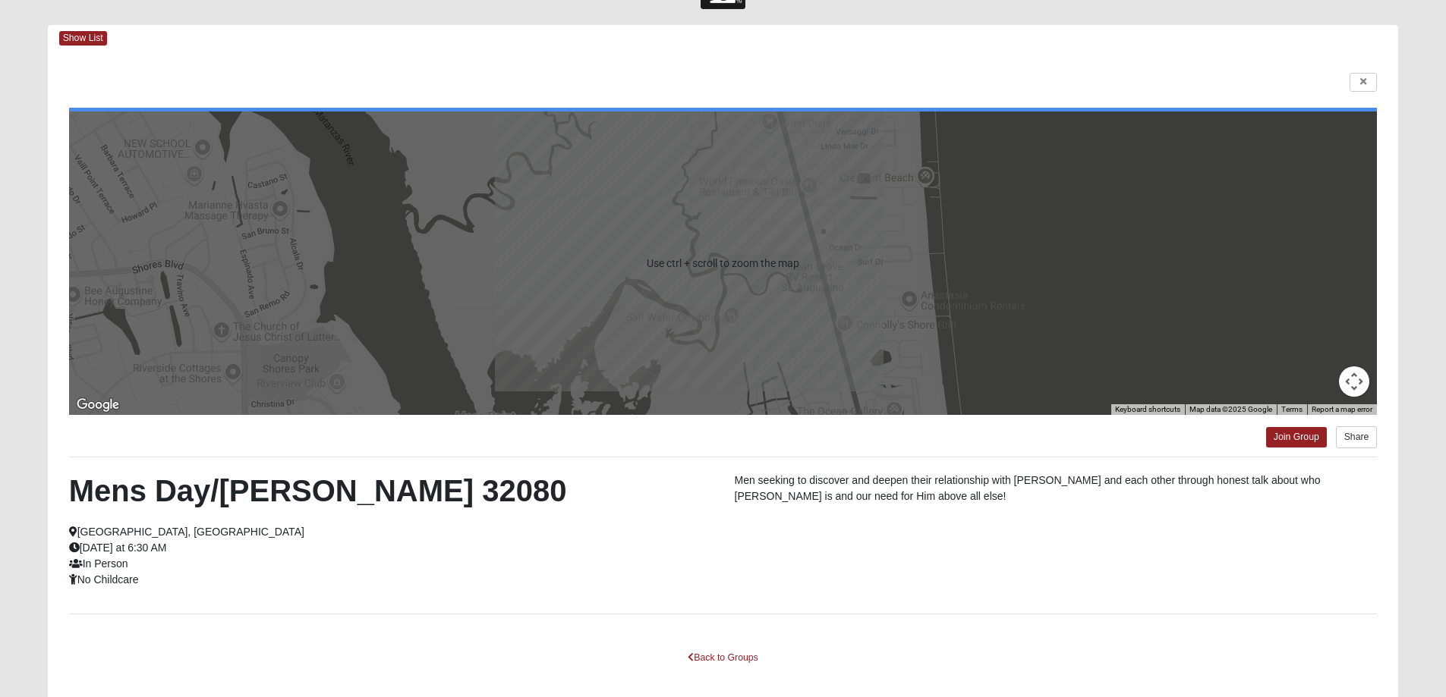
click at [1351, 382] on button "Map camera controls" at bounding box center [1354, 382] width 30 height 30
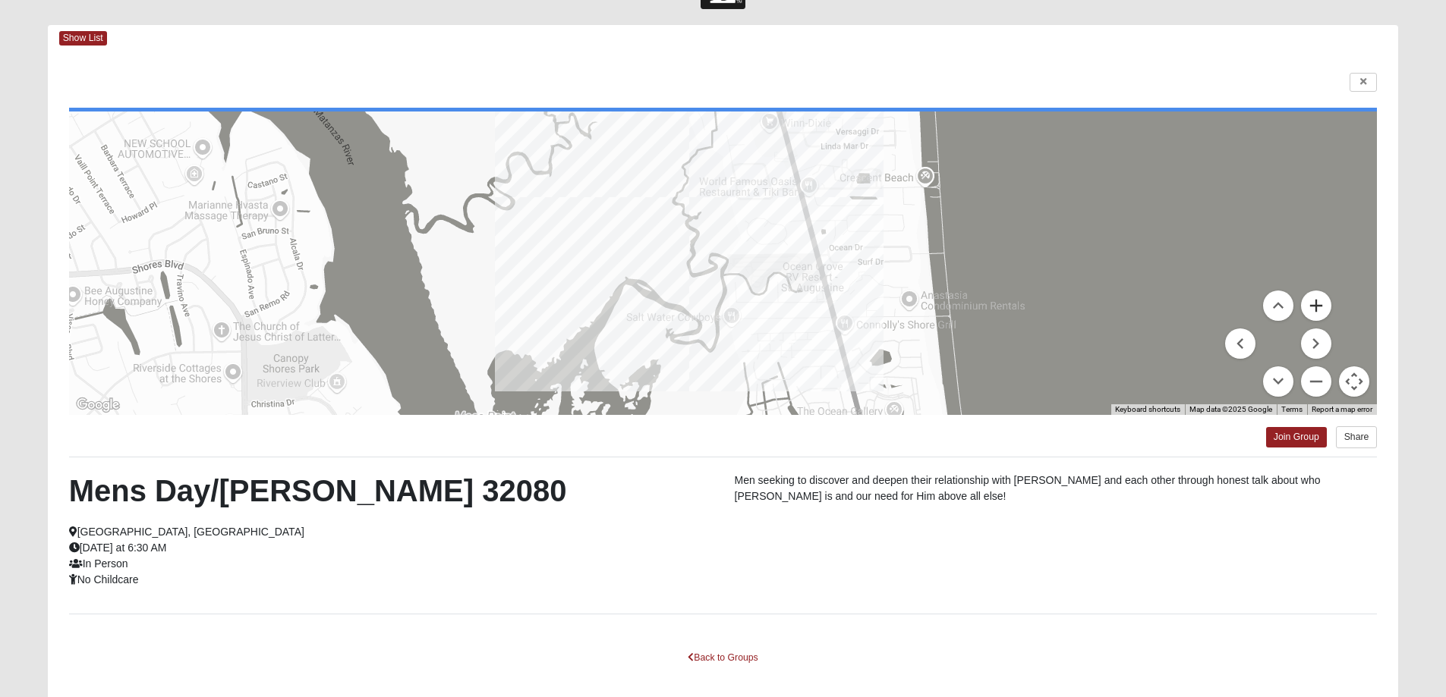
click at [1315, 302] on button "Zoom in" at bounding box center [1316, 306] width 30 height 30
click at [1357, 84] on link at bounding box center [1362, 82] width 27 height 19
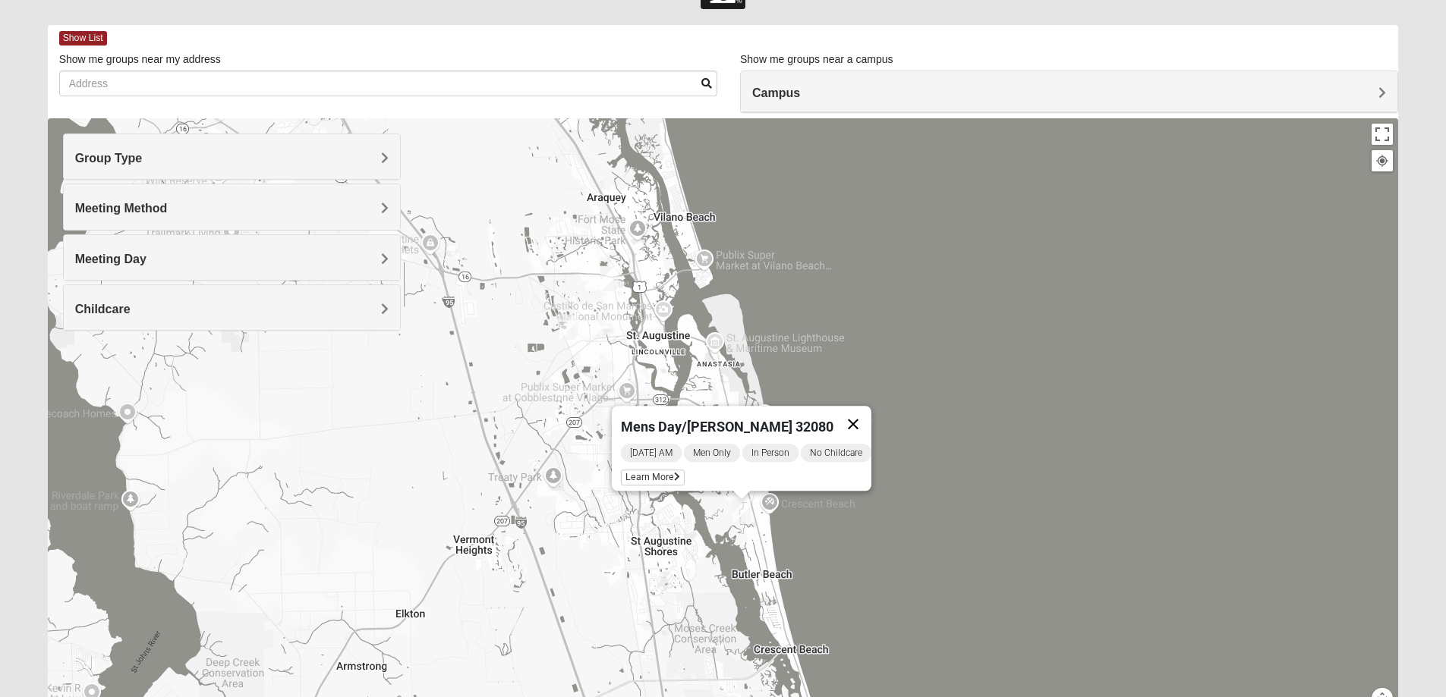
click at [861, 411] on button "Close" at bounding box center [853, 424] width 36 height 36
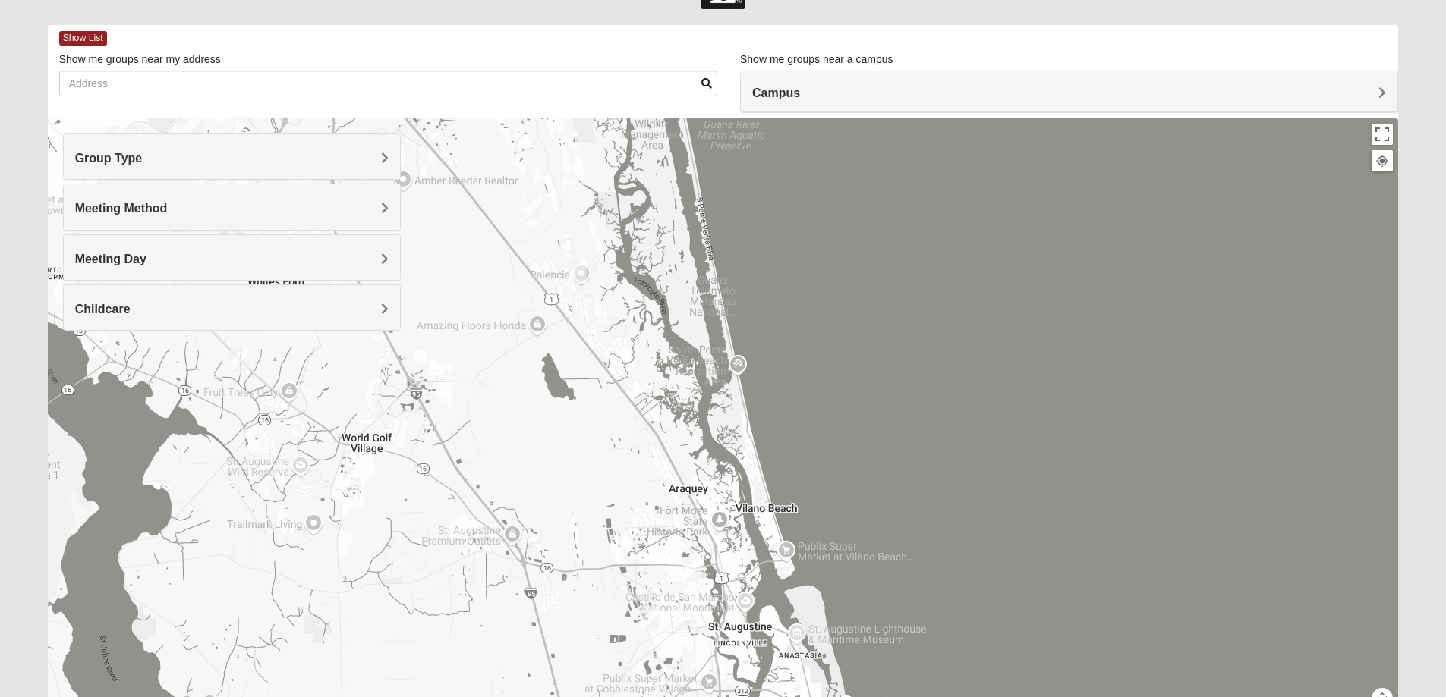
drag, startPoint x: 814, startPoint y: 265, endPoint x: 896, endPoint y: 556, distance: 302.7
click at [896, 556] on div at bounding box center [723, 421] width 1351 height 607
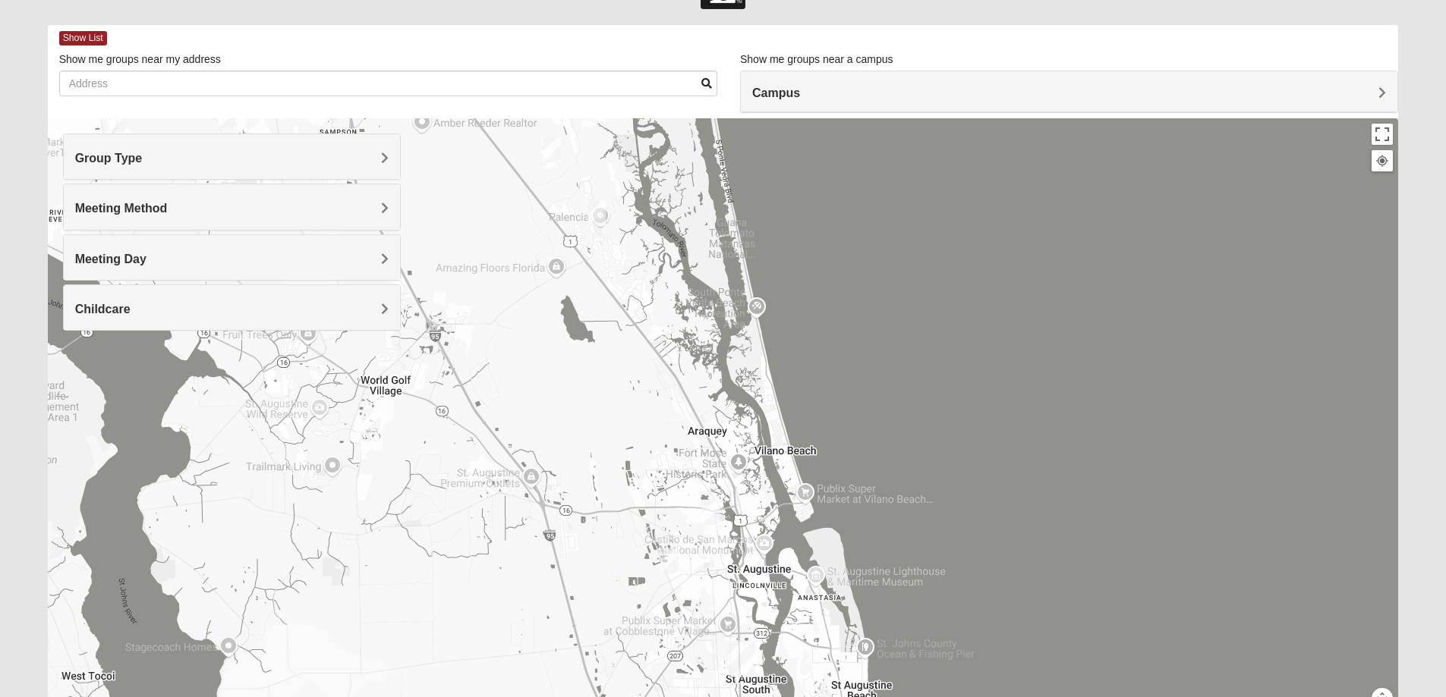
drag, startPoint x: 912, startPoint y: 417, endPoint x: 915, endPoint y: 216, distance: 201.9
click at [915, 216] on div at bounding box center [723, 421] width 1351 height 607
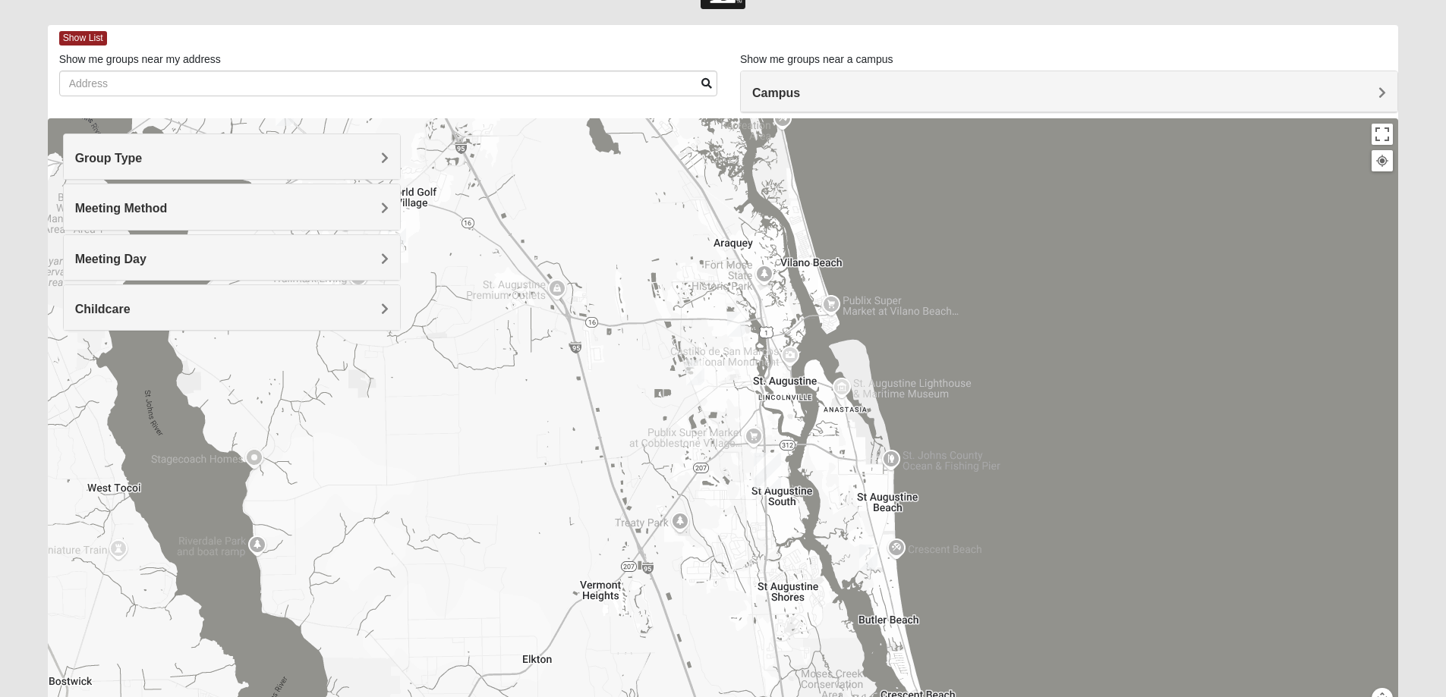
drag, startPoint x: 1009, startPoint y: 463, endPoint x: 1031, endPoint y: 358, distance: 106.9
click at [1031, 358] on div at bounding box center [723, 421] width 1351 height 607
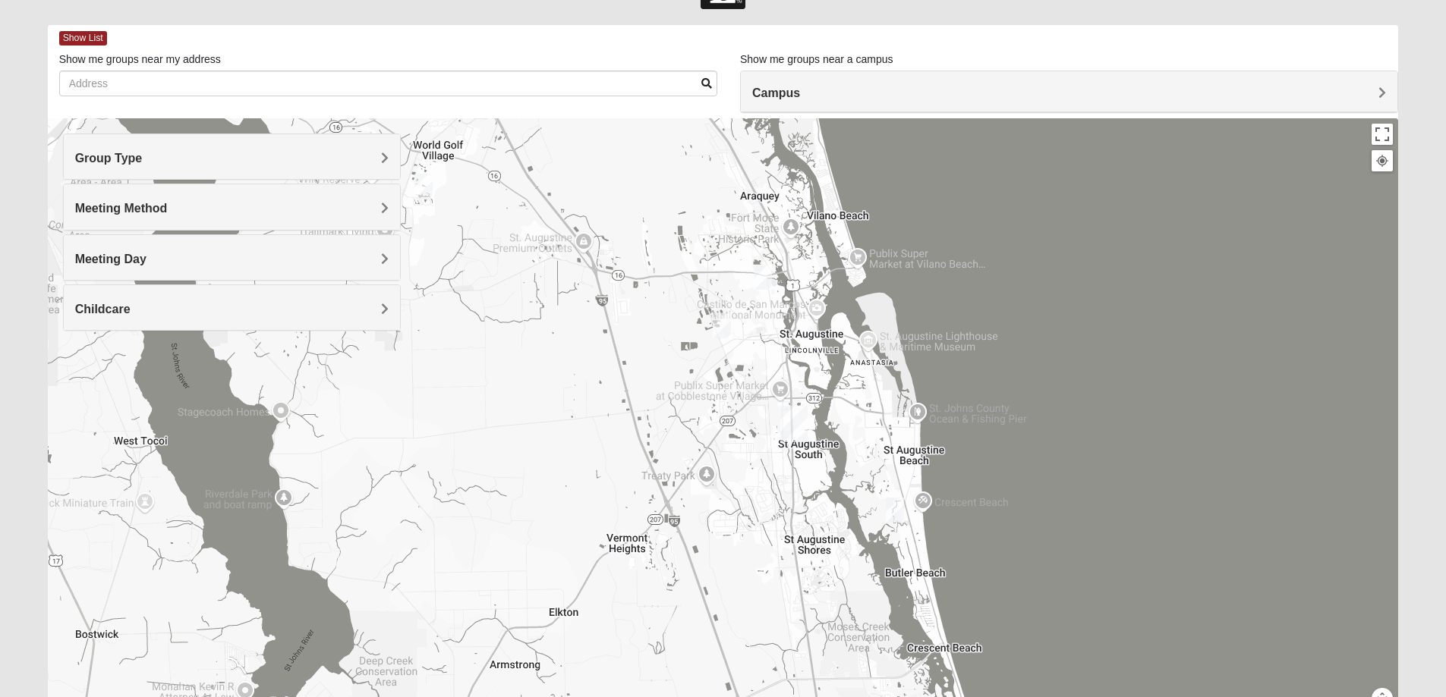
click at [763, 276] on img "Mens Griffin 32084" at bounding box center [763, 277] width 18 height 25
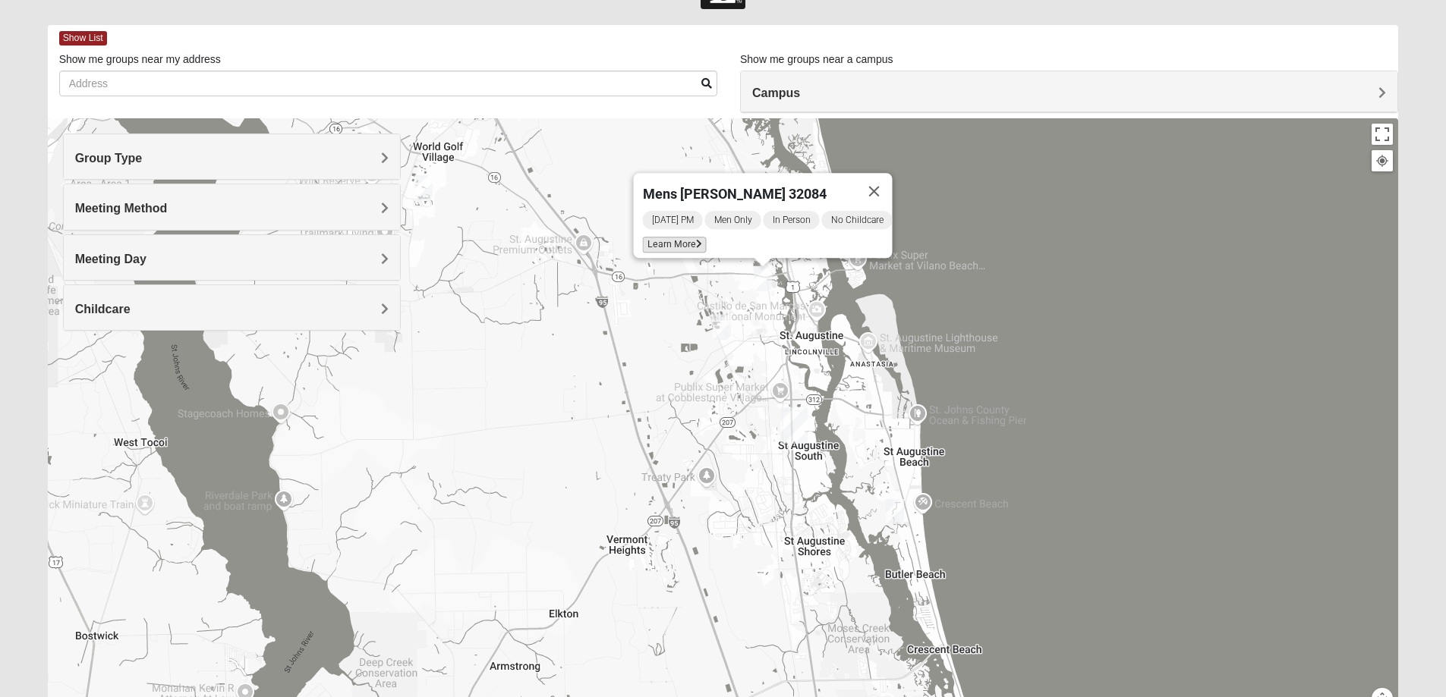
click at [678, 237] on span "Learn More" at bounding box center [674, 245] width 64 height 16
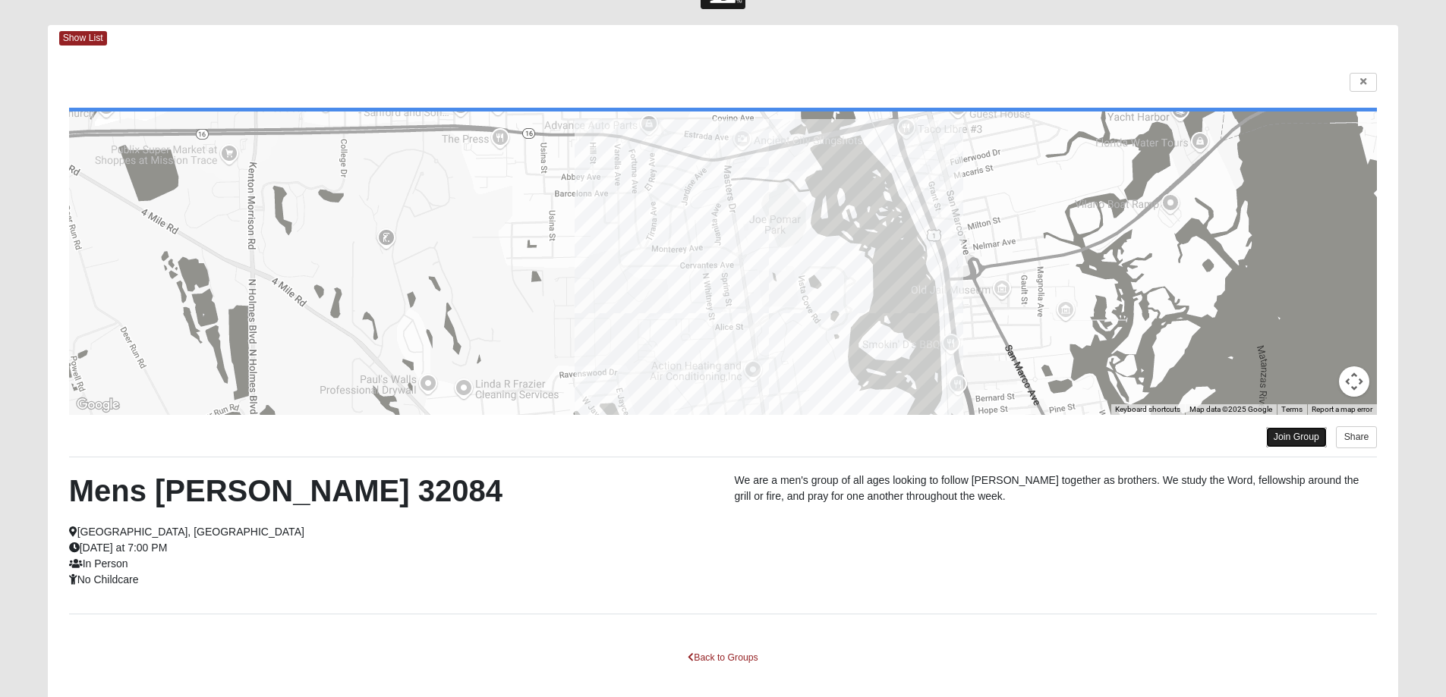
click at [1292, 436] on link "Join Group" at bounding box center [1296, 437] width 61 height 20
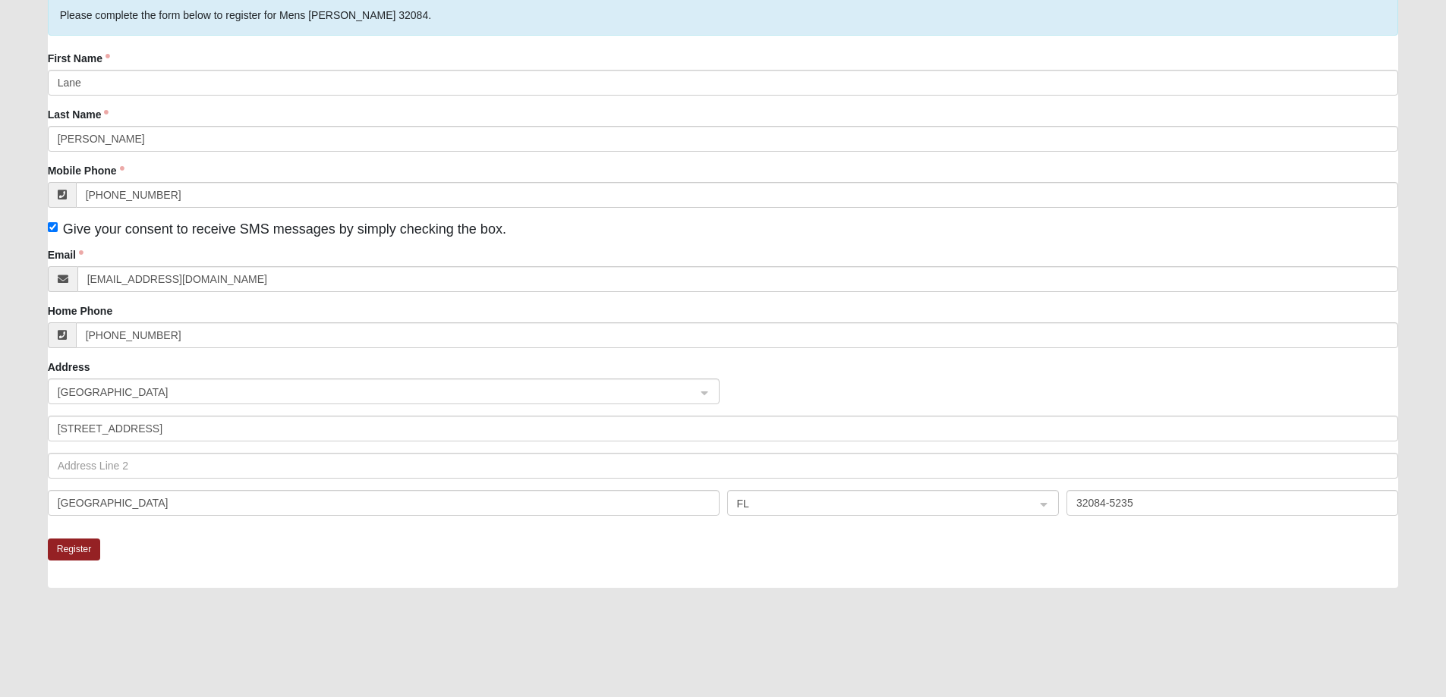
scroll to position [152, 0]
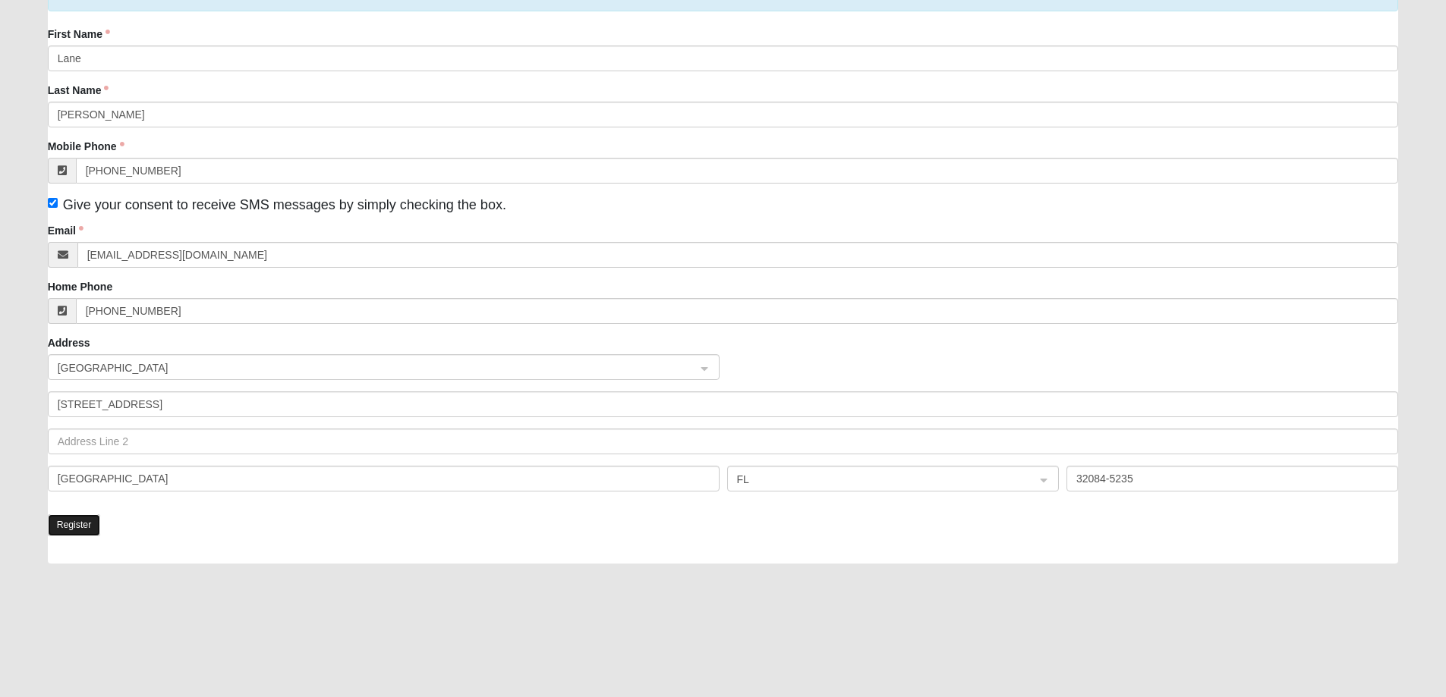
click at [58, 529] on button "Register" at bounding box center [74, 526] width 53 height 22
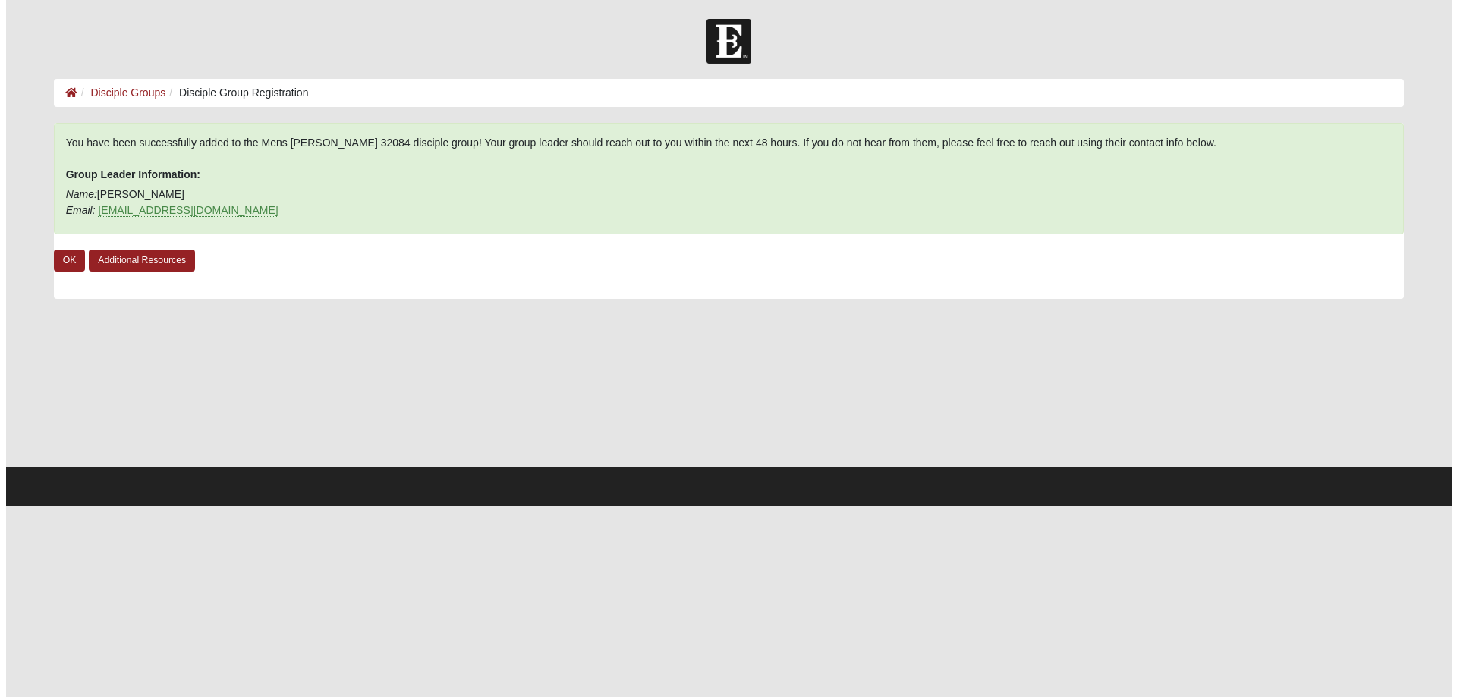
scroll to position [0, 0]
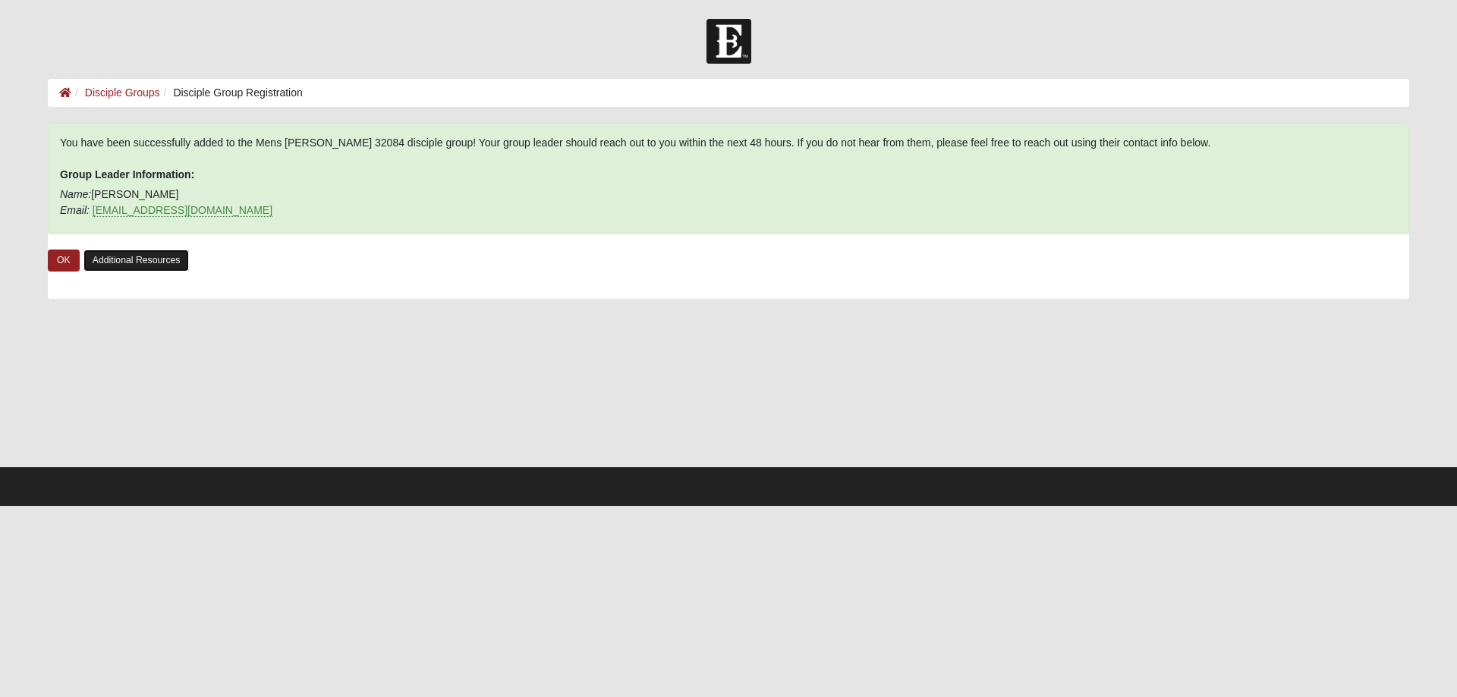
click at [118, 256] on link "Additional Resources" at bounding box center [136, 261] width 106 height 22
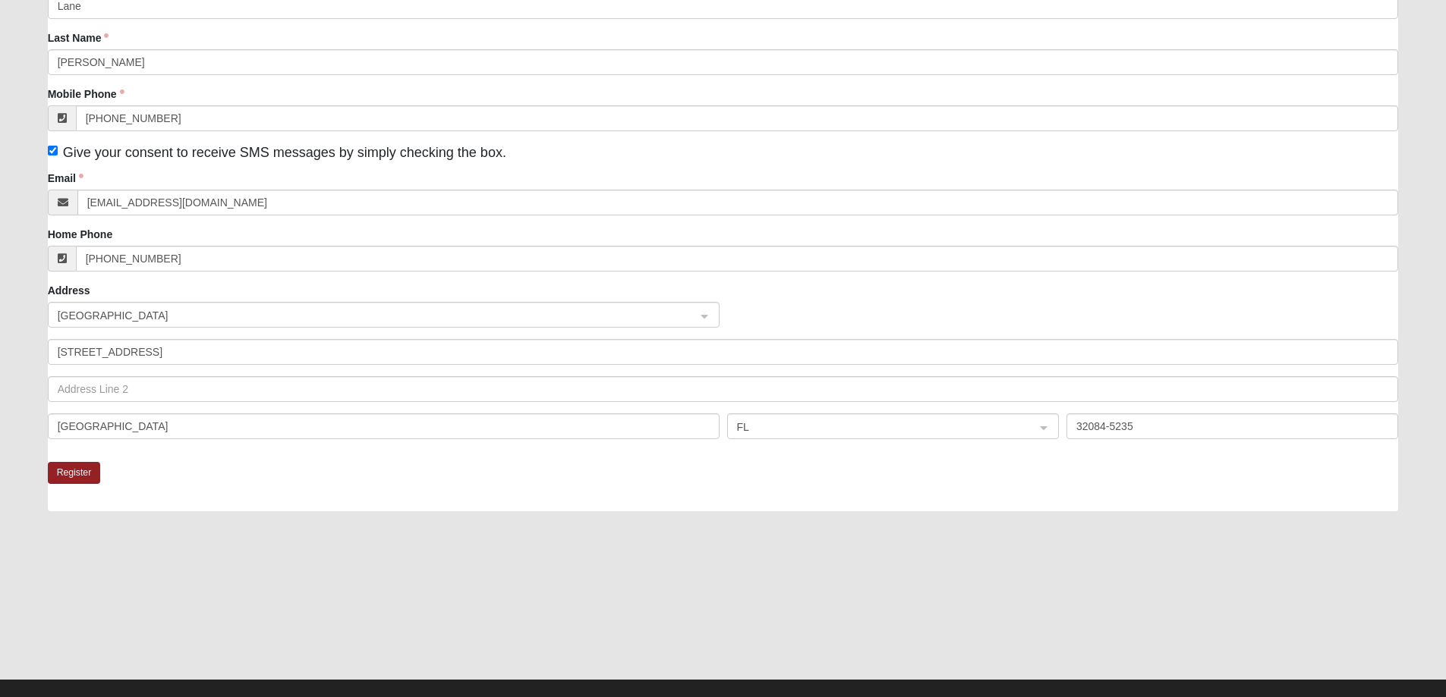
scroll to position [225, 0]
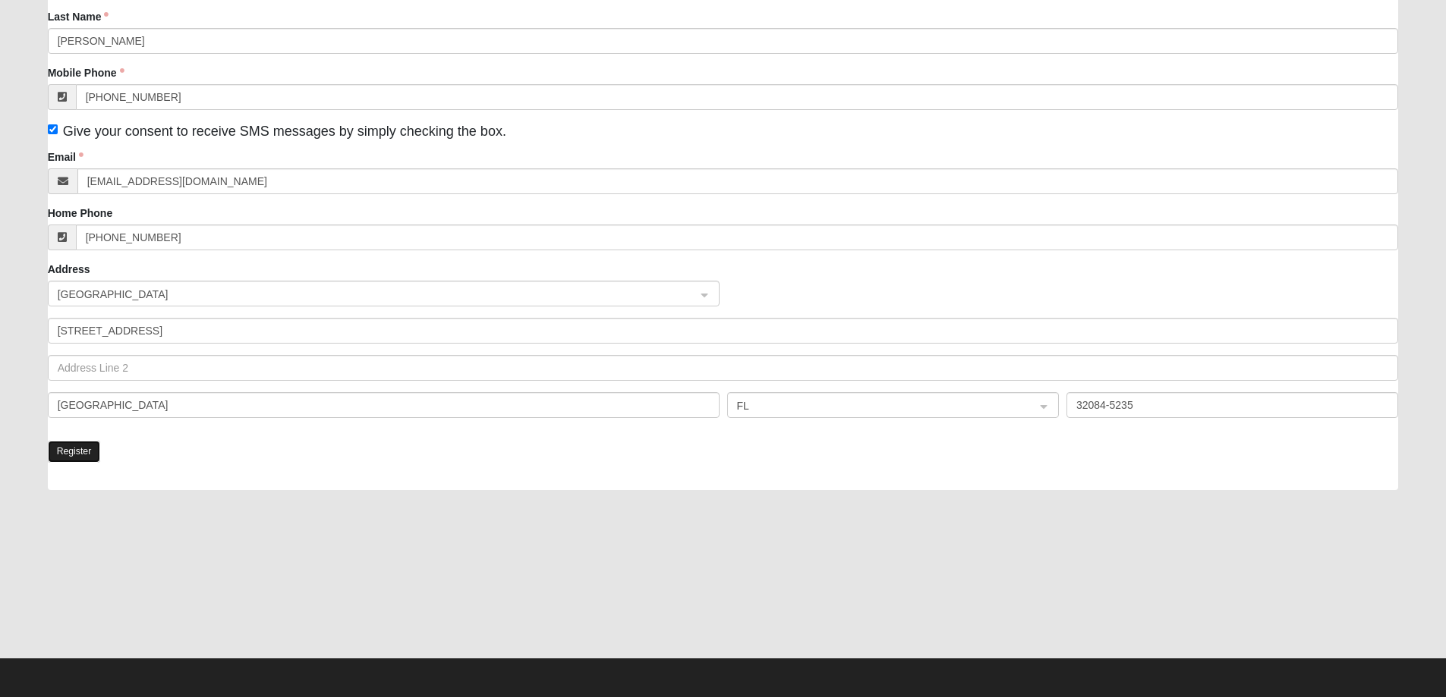
click at [73, 448] on button "Register" at bounding box center [74, 452] width 53 height 22
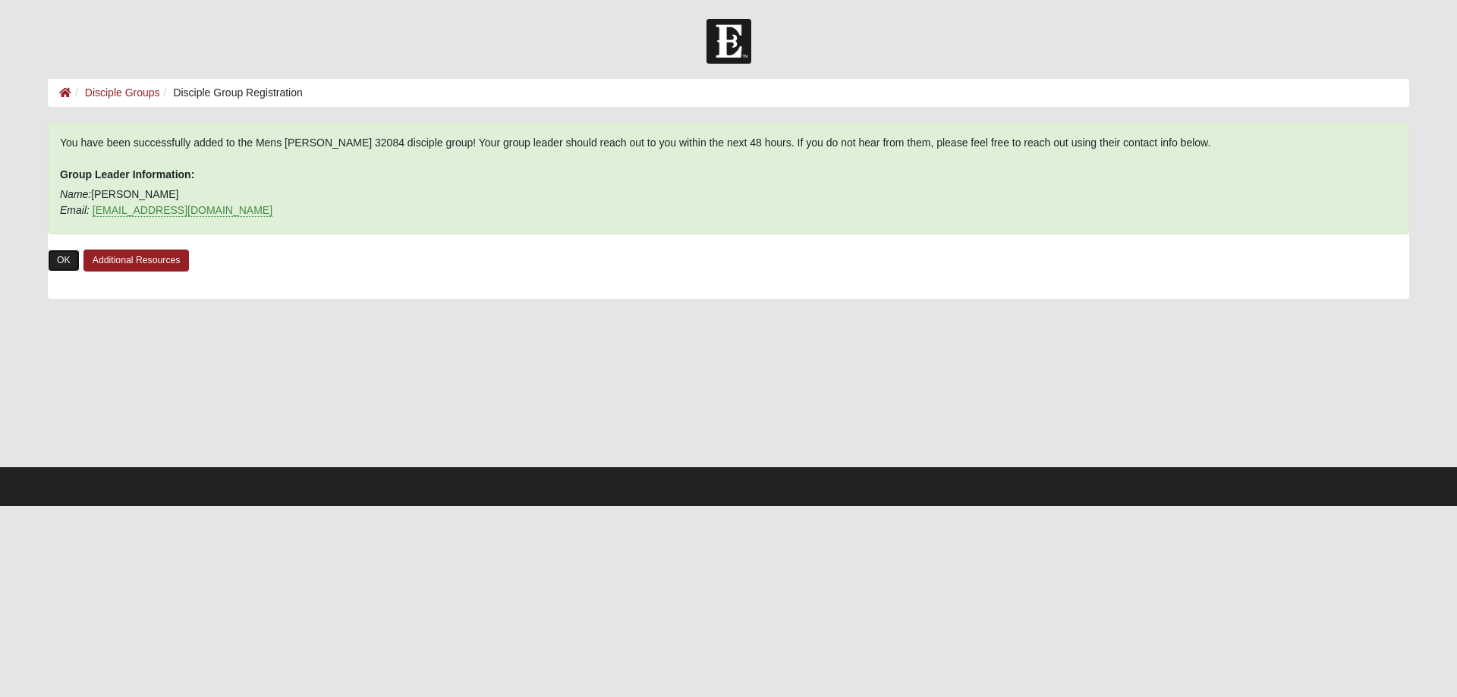
click at [59, 262] on link "OK" at bounding box center [64, 261] width 32 height 22
